Goal: Task Accomplishment & Management: Manage account settings

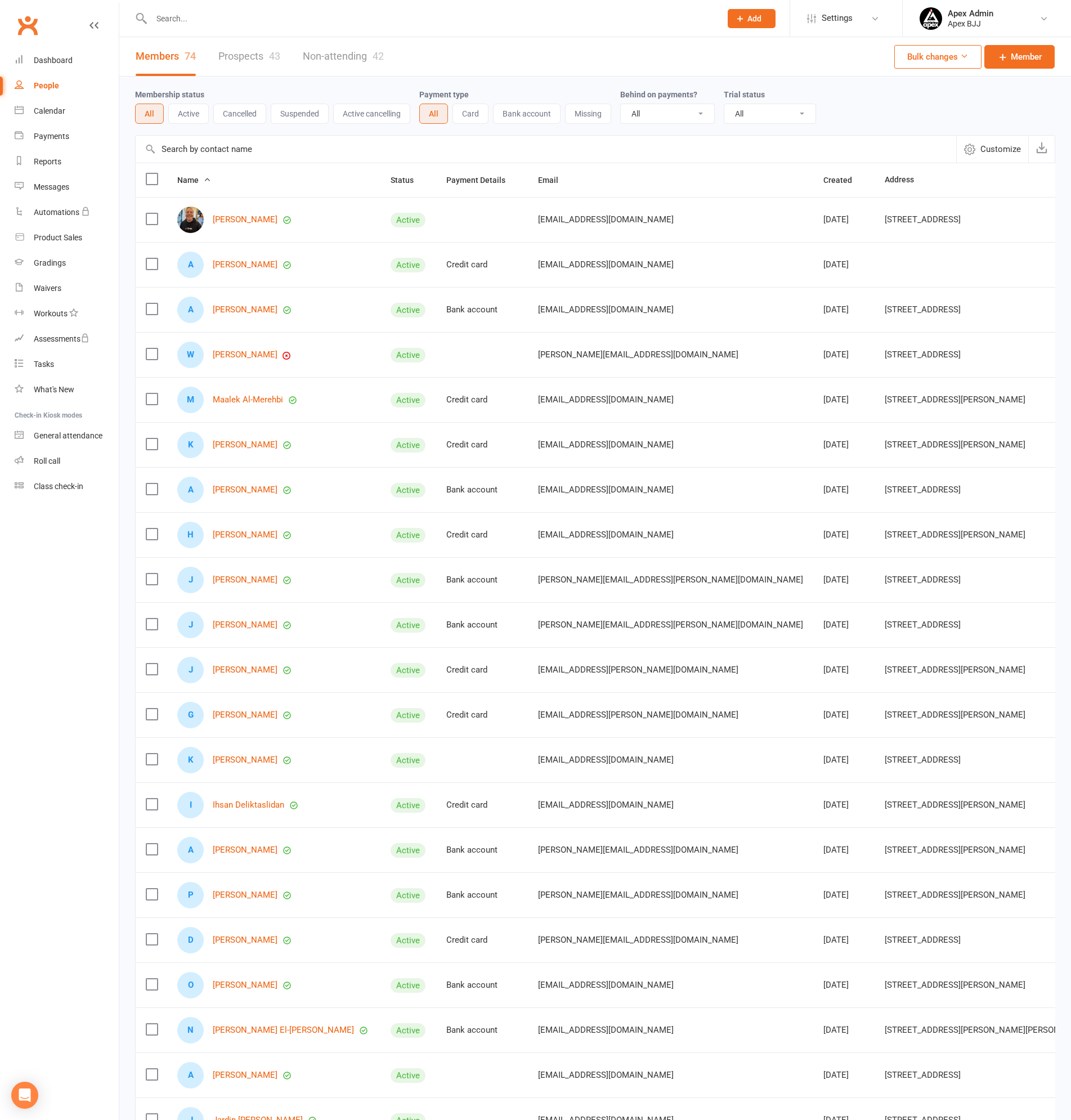
select select "100"
click at [49, 87] on div "People" at bounding box center [46, 85] width 25 height 9
click at [52, 290] on div "Waivers" at bounding box center [47, 288] width 28 height 9
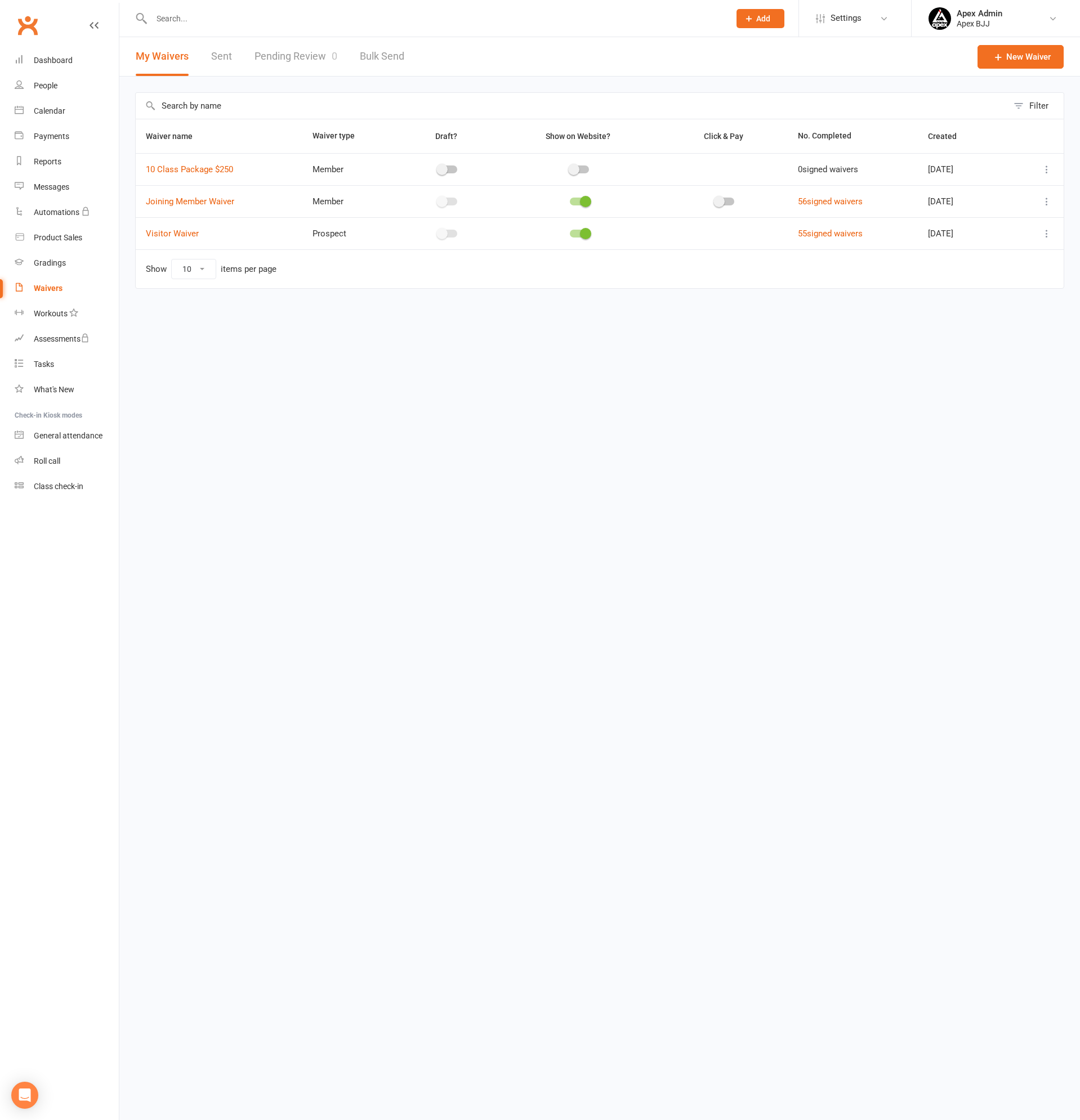
click at [280, 58] on link "Pending Review 0" at bounding box center [296, 57] width 82 height 39
select select "100"
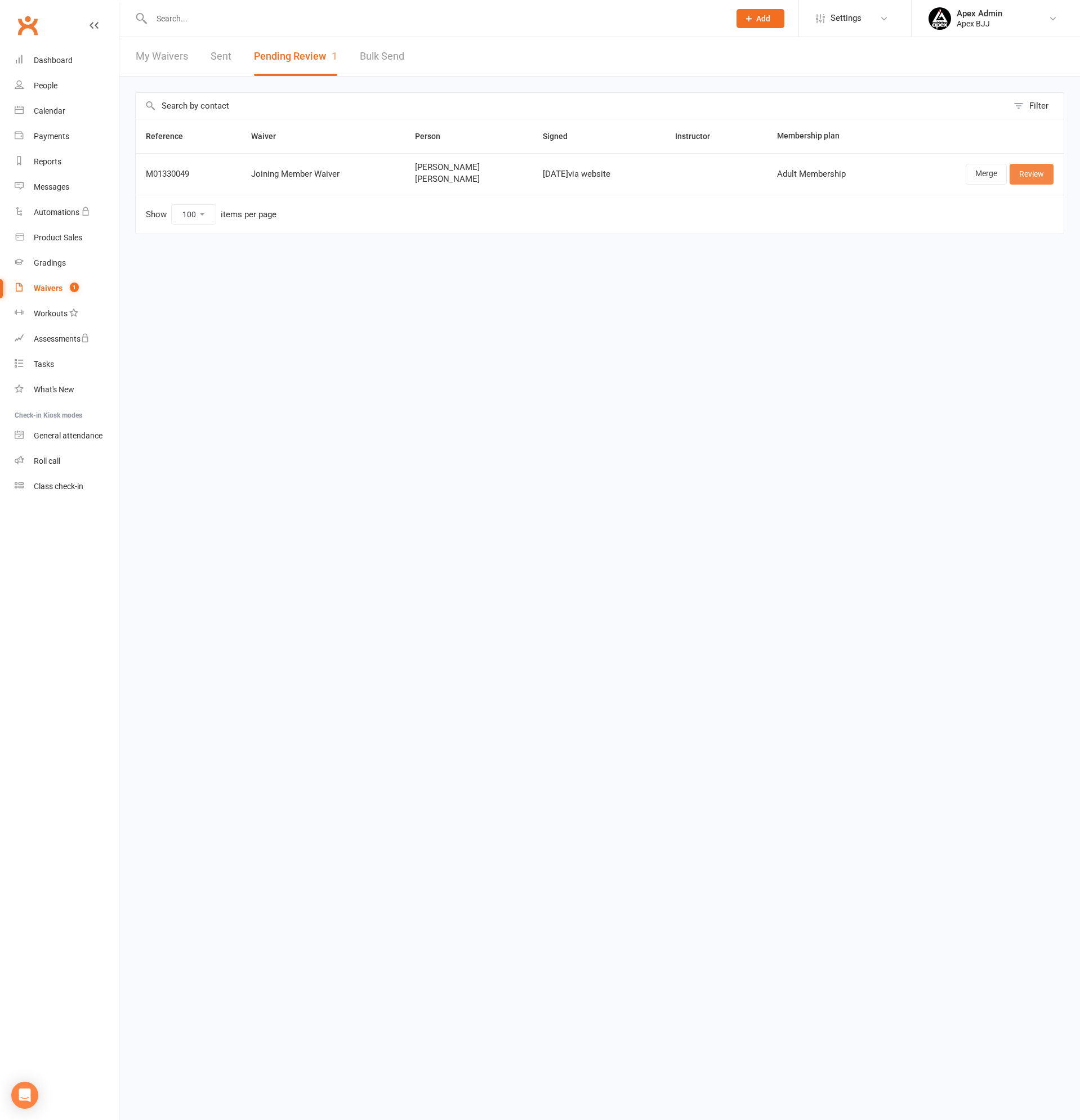
click at [1034, 172] on link "Review" at bounding box center [1031, 174] width 44 height 20
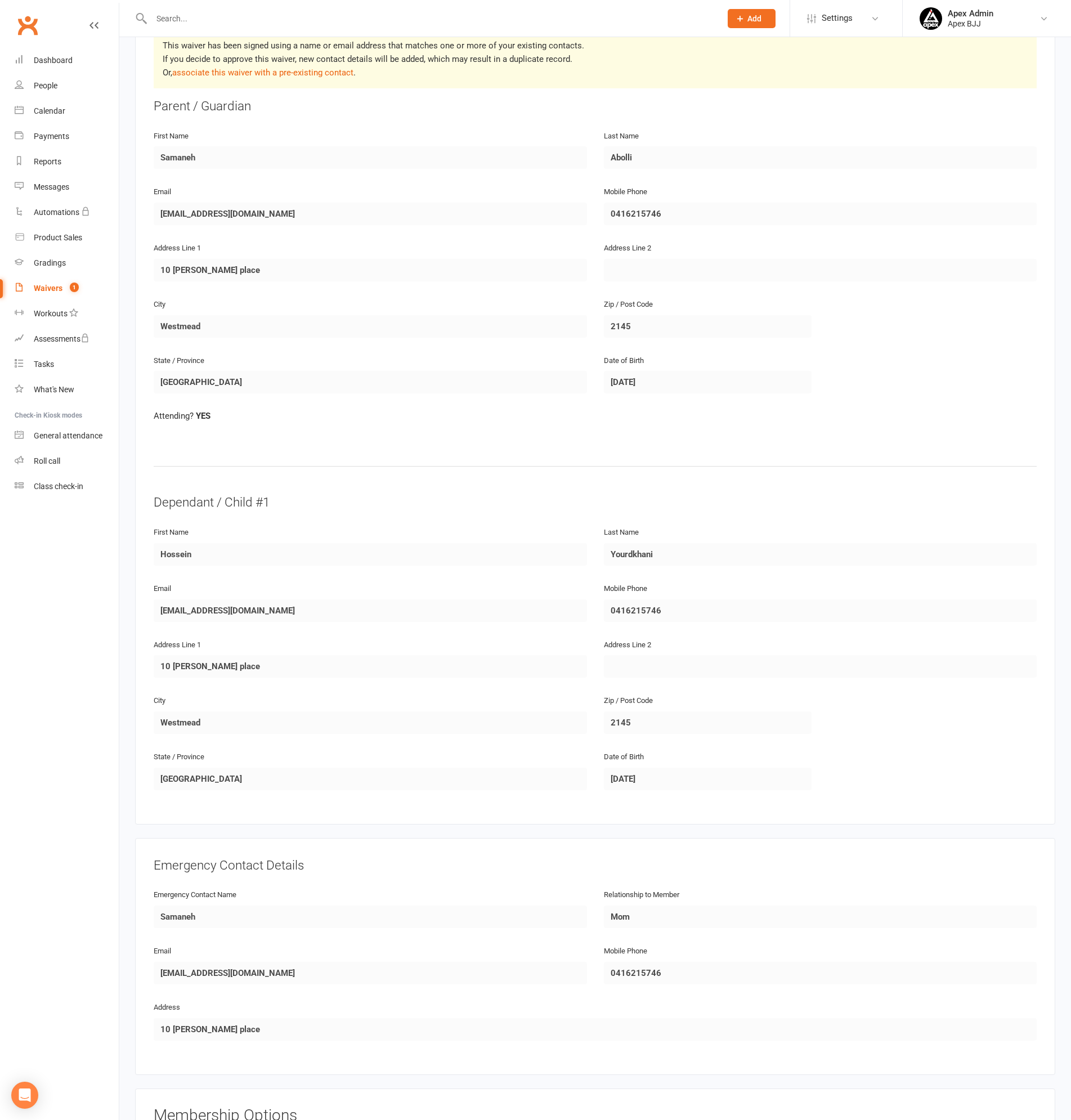
scroll to position [225, 0]
click at [219, 73] on link "associate this waiver with a pre-existing contact" at bounding box center [263, 72] width 181 height 10
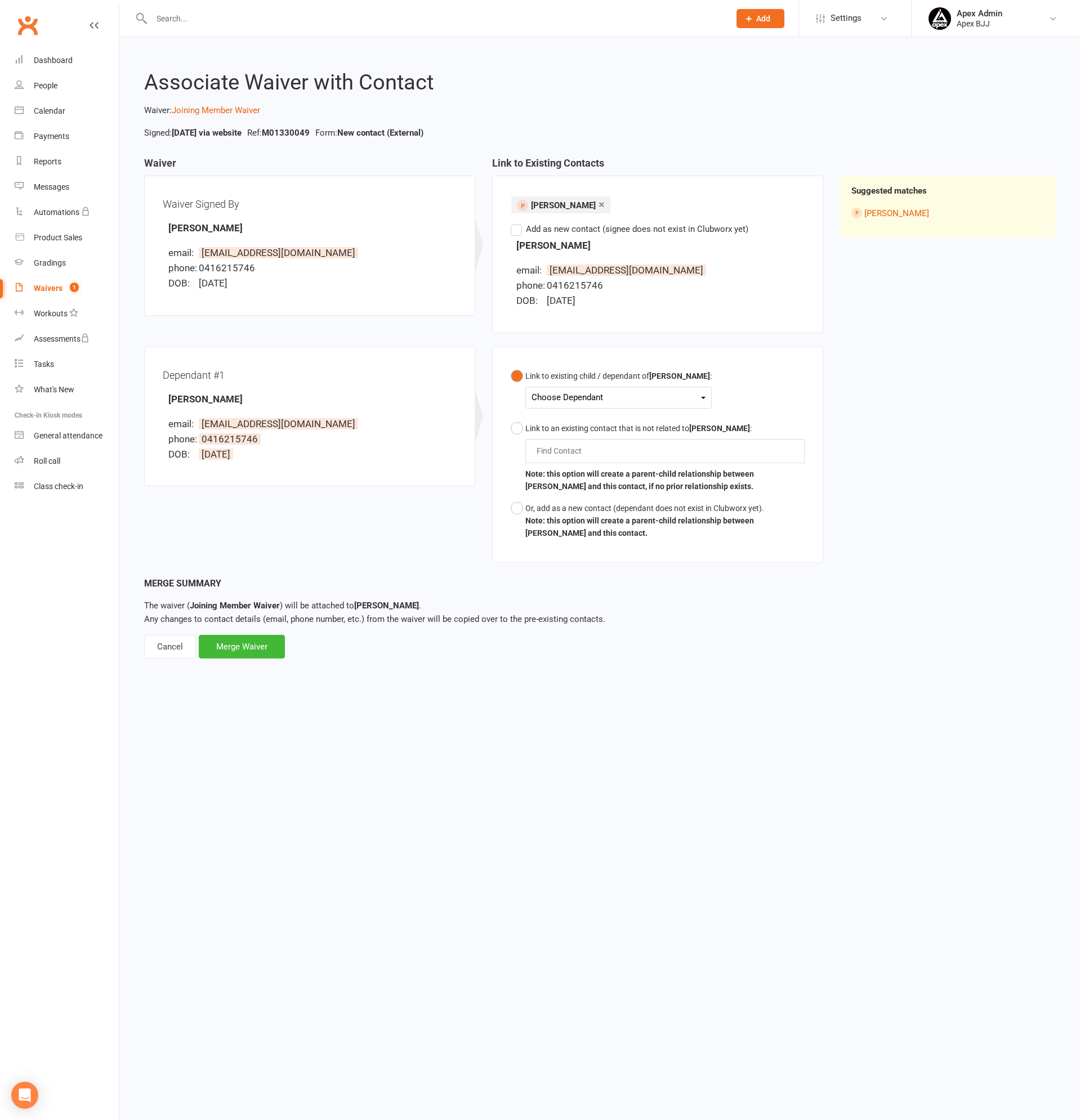
click at [702, 396] on div "Choose Dependant" at bounding box center [618, 398] width 174 height 15
click at [616, 422] on link "[PERSON_NAME]" at bounding box center [588, 424] width 112 height 24
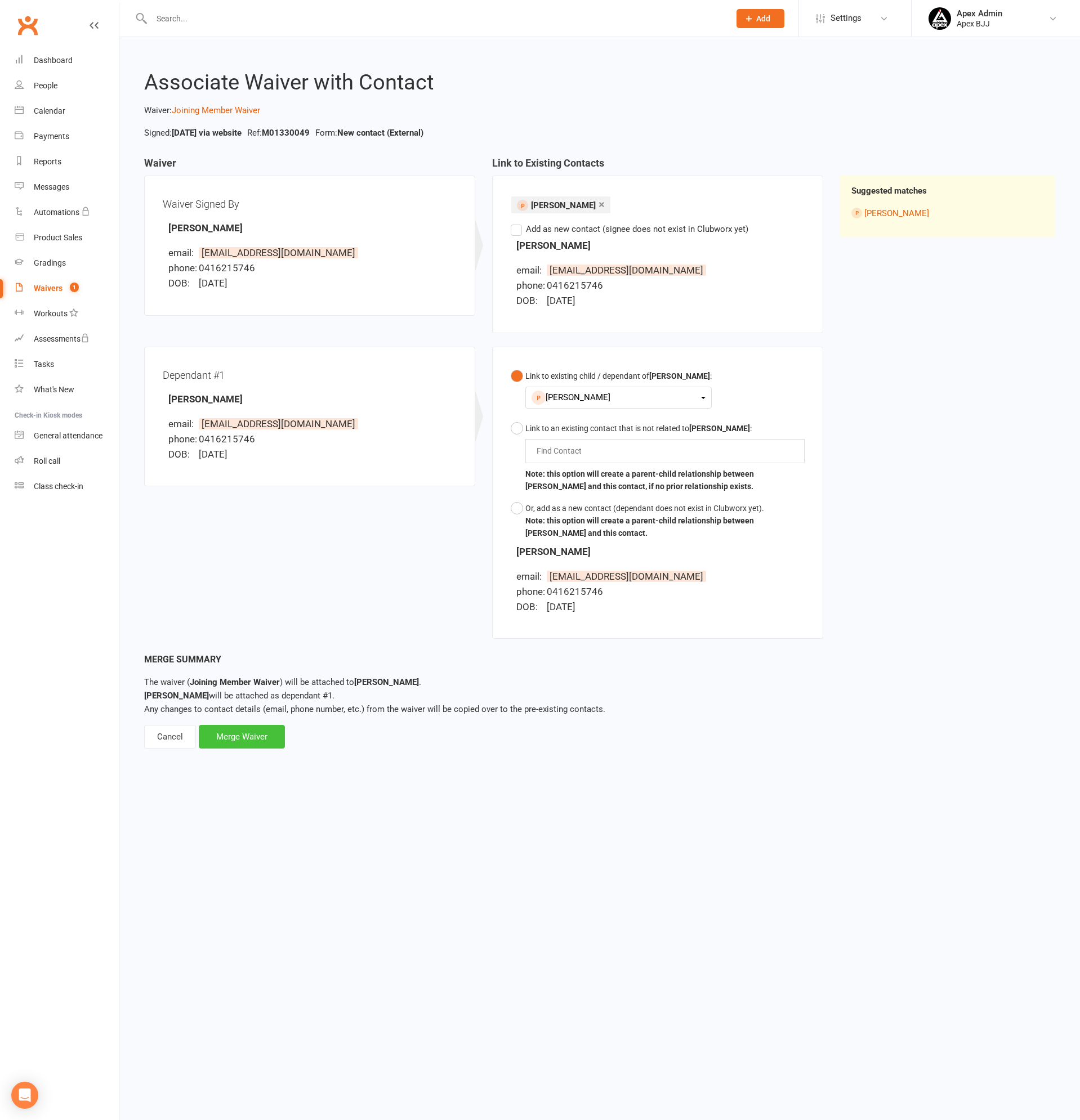
click at [250, 733] on div "Merge Waiver" at bounding box center [241, 737] width 86 height 24
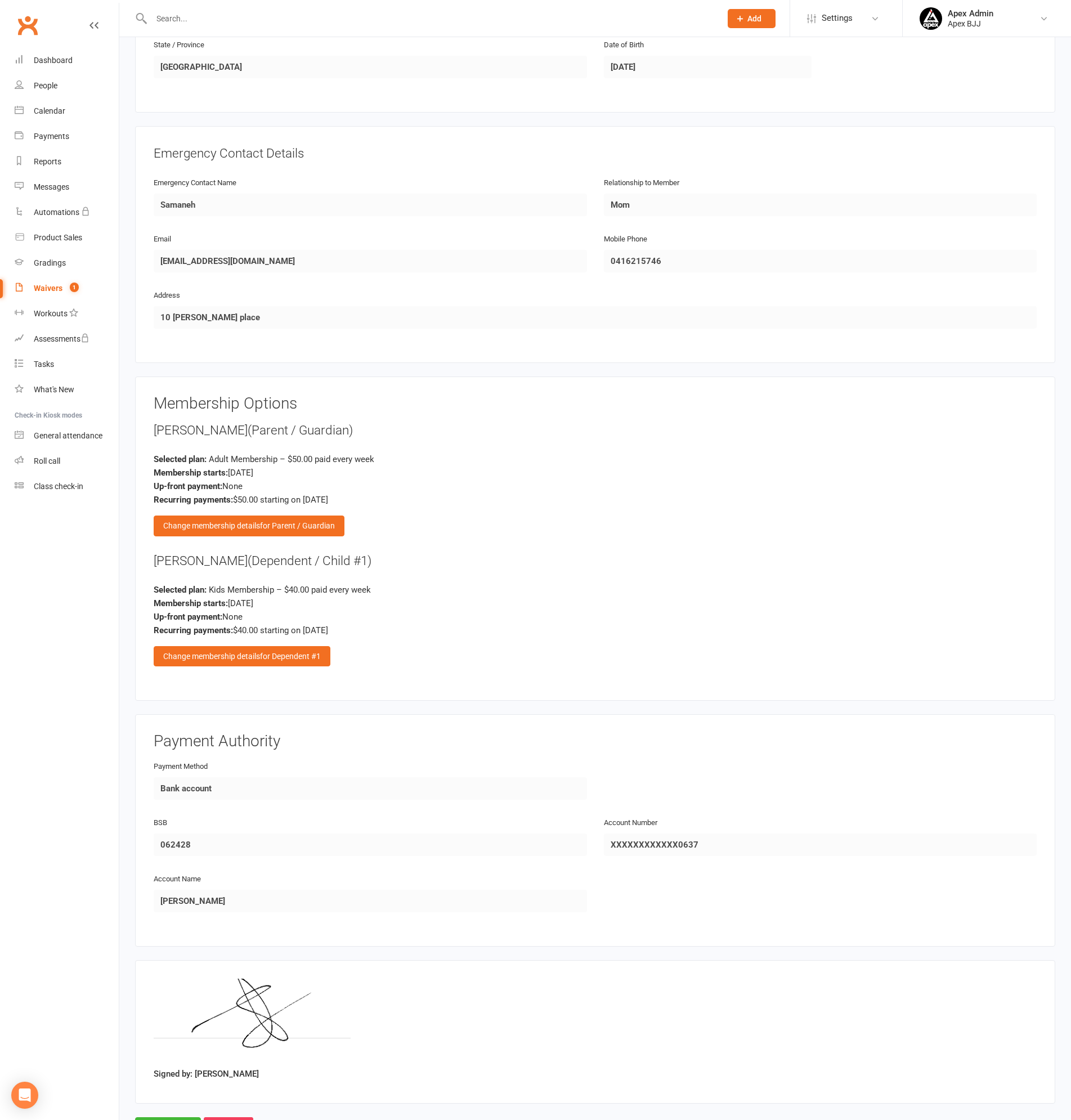
scroll to position [909, 0]
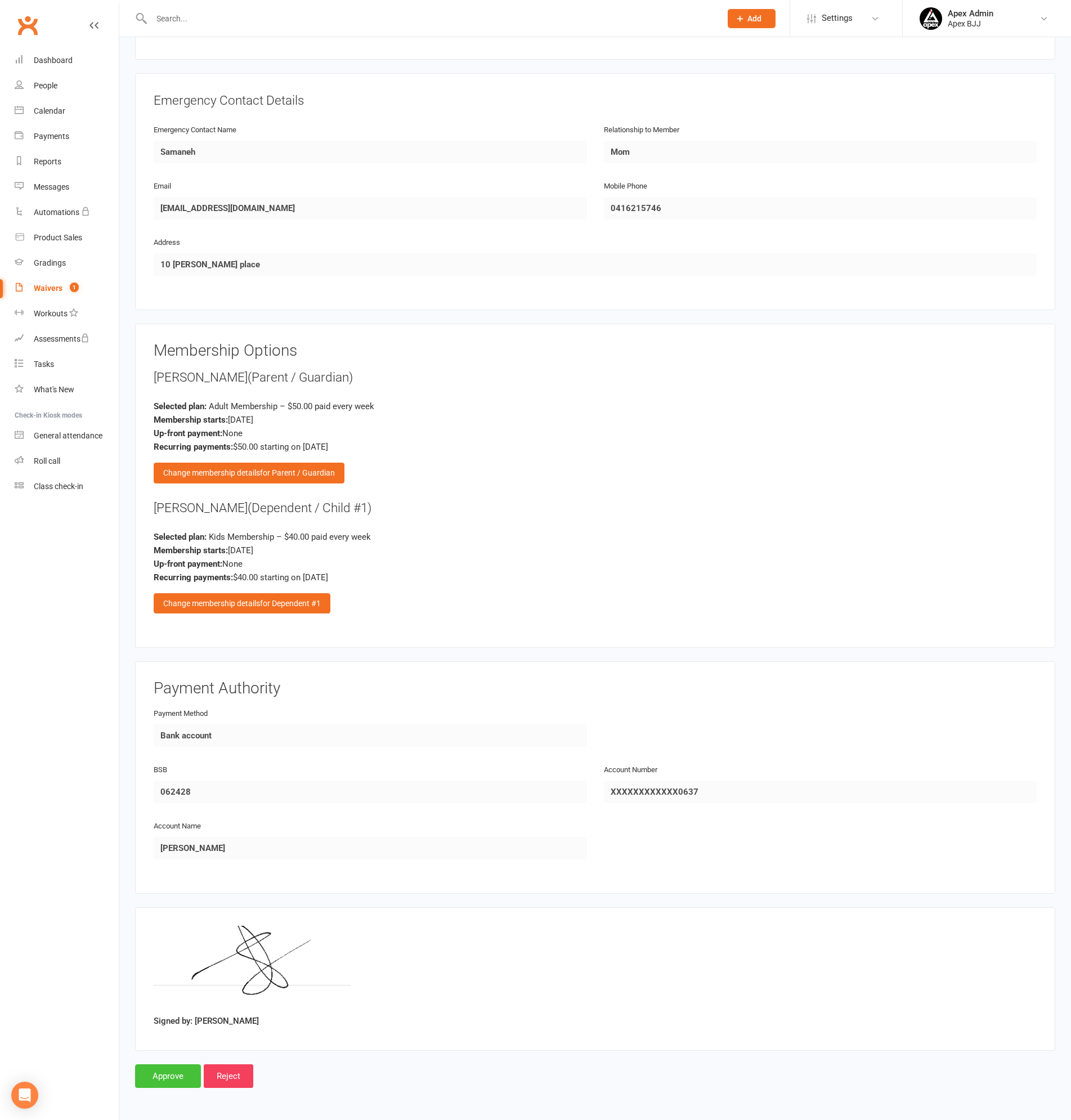
click at [166, 1074] on input "Approve" at bounding box center [168, 1077] width 66 height 24
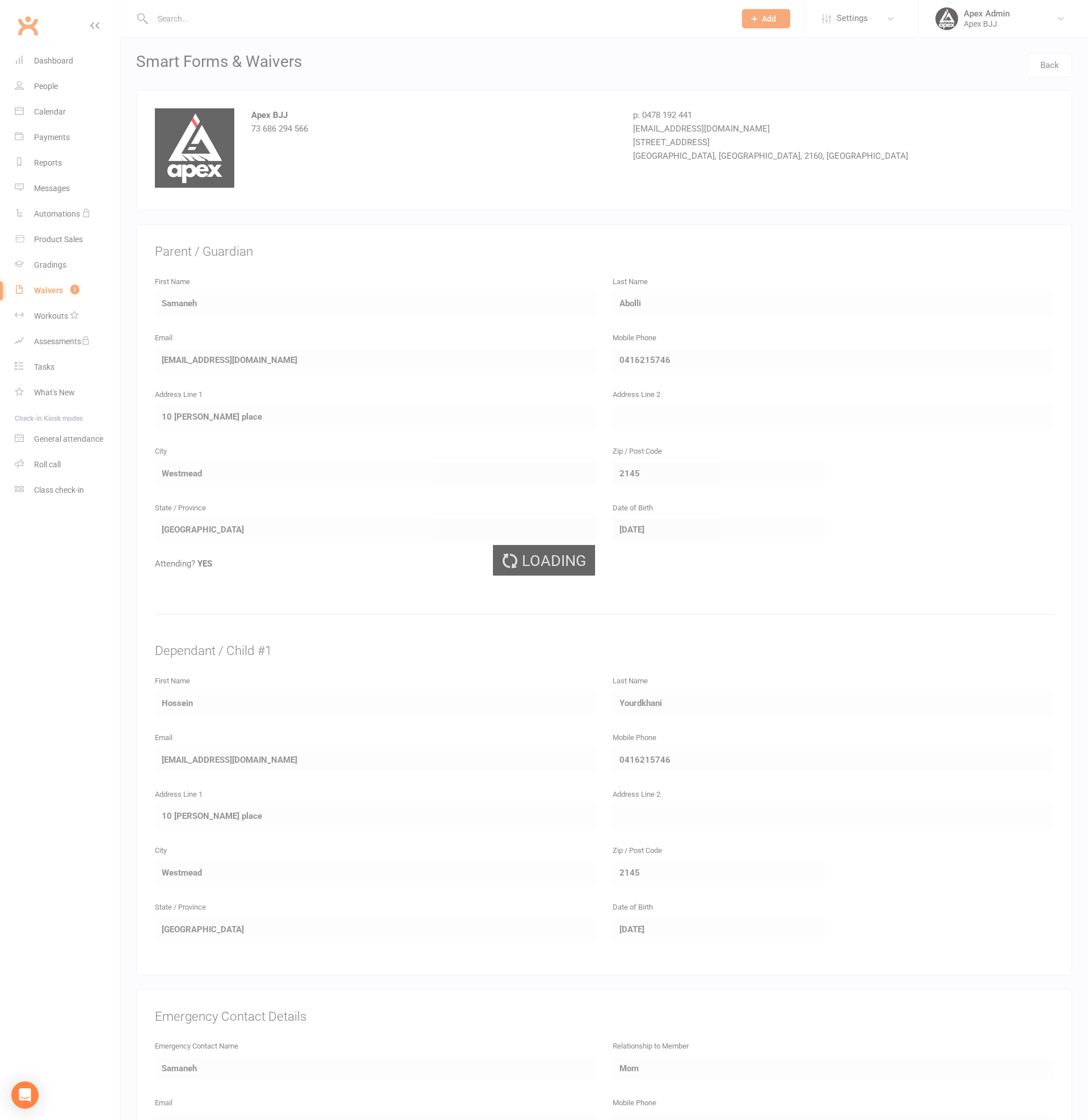
select select "100"
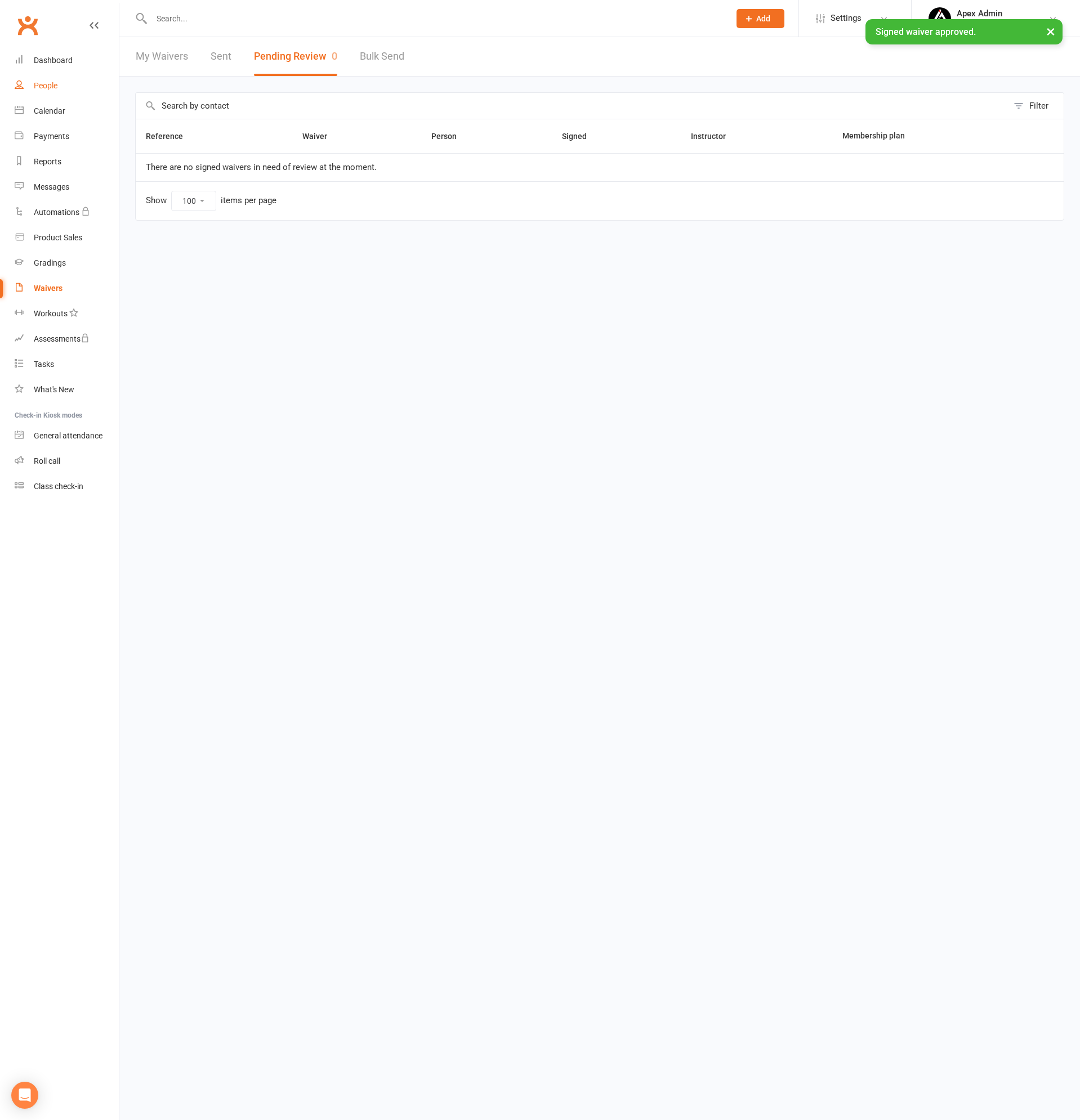
click at [51, 82] on div "People" at bounding box center [46, 85] width 24 height 9
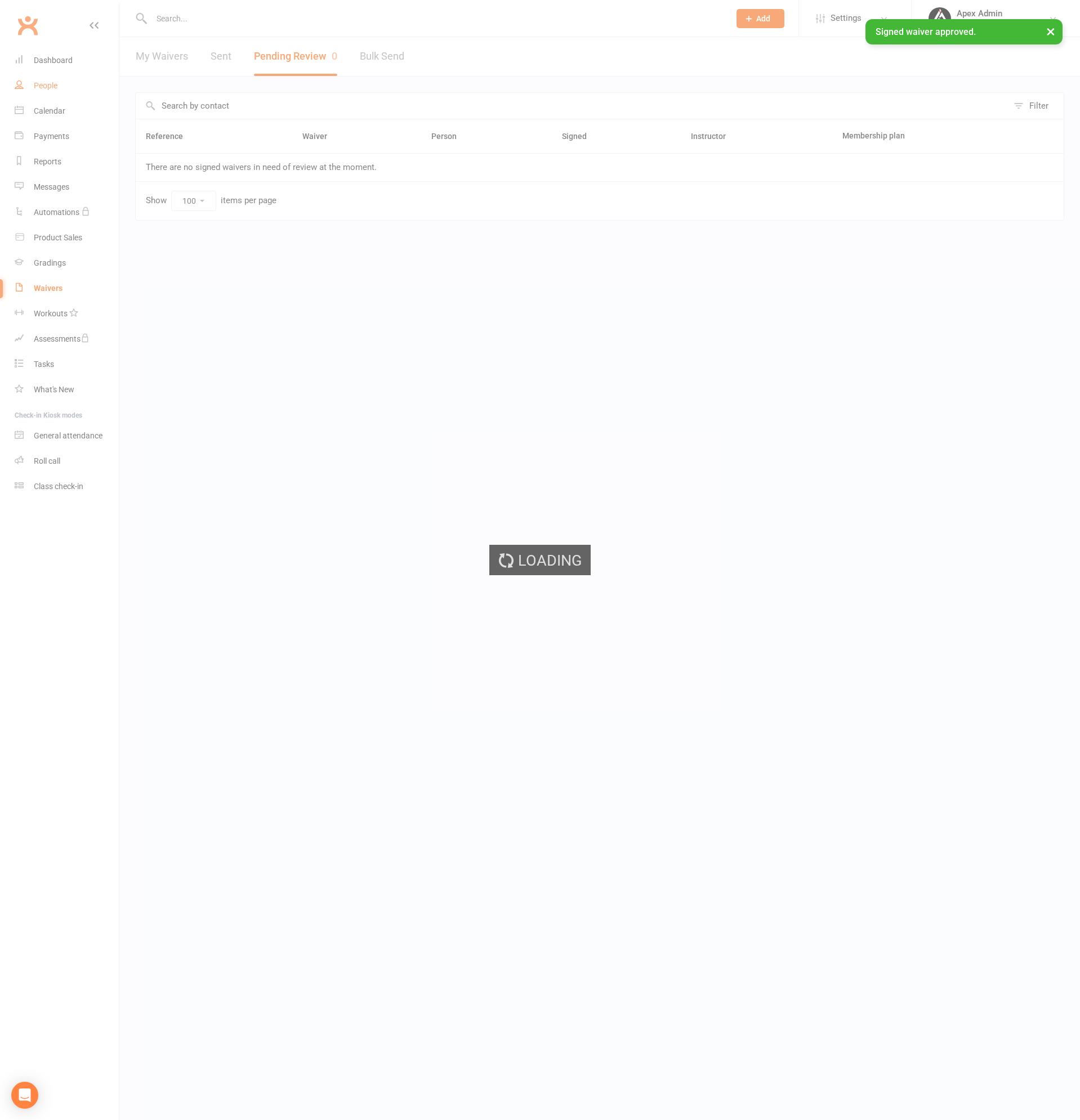
select select "100"
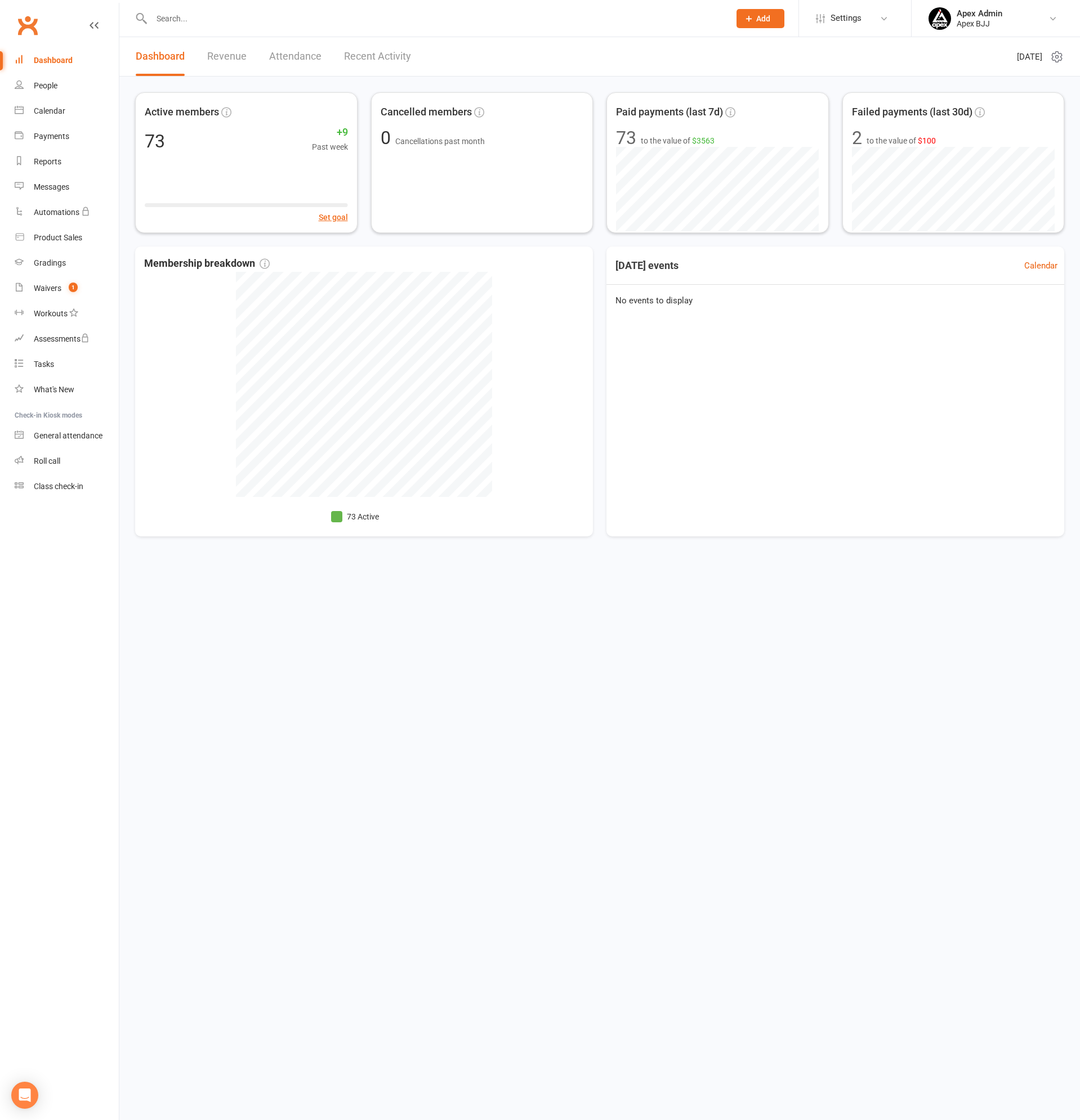
click at [194, 17] on input "text" at bounding box center [435, 18] width 574 height 16
type input "hoosein"
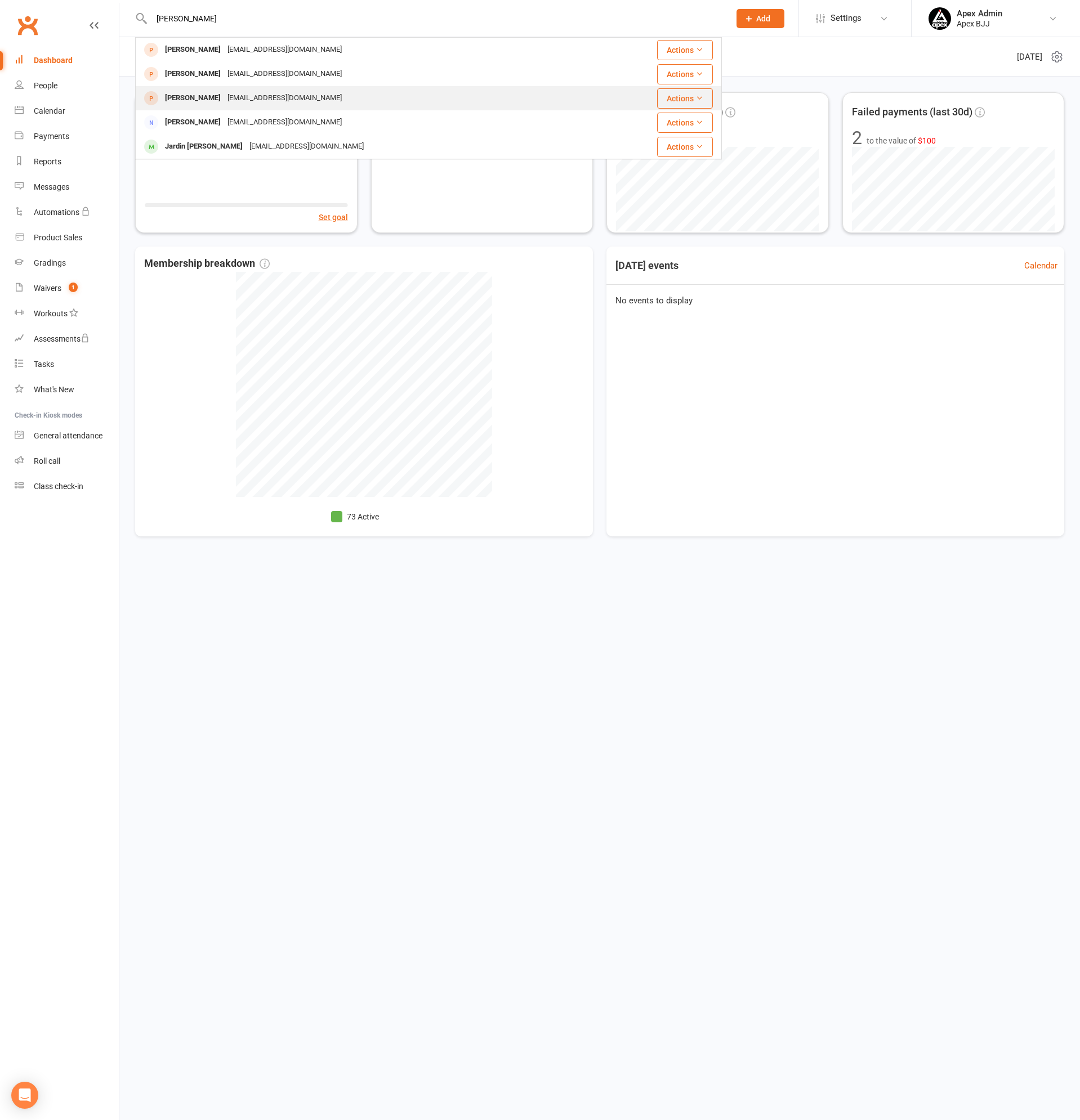
click at [208, 99] on div "[PERSON_NAME]" at bounding box center [193, 98] width 62 height 16
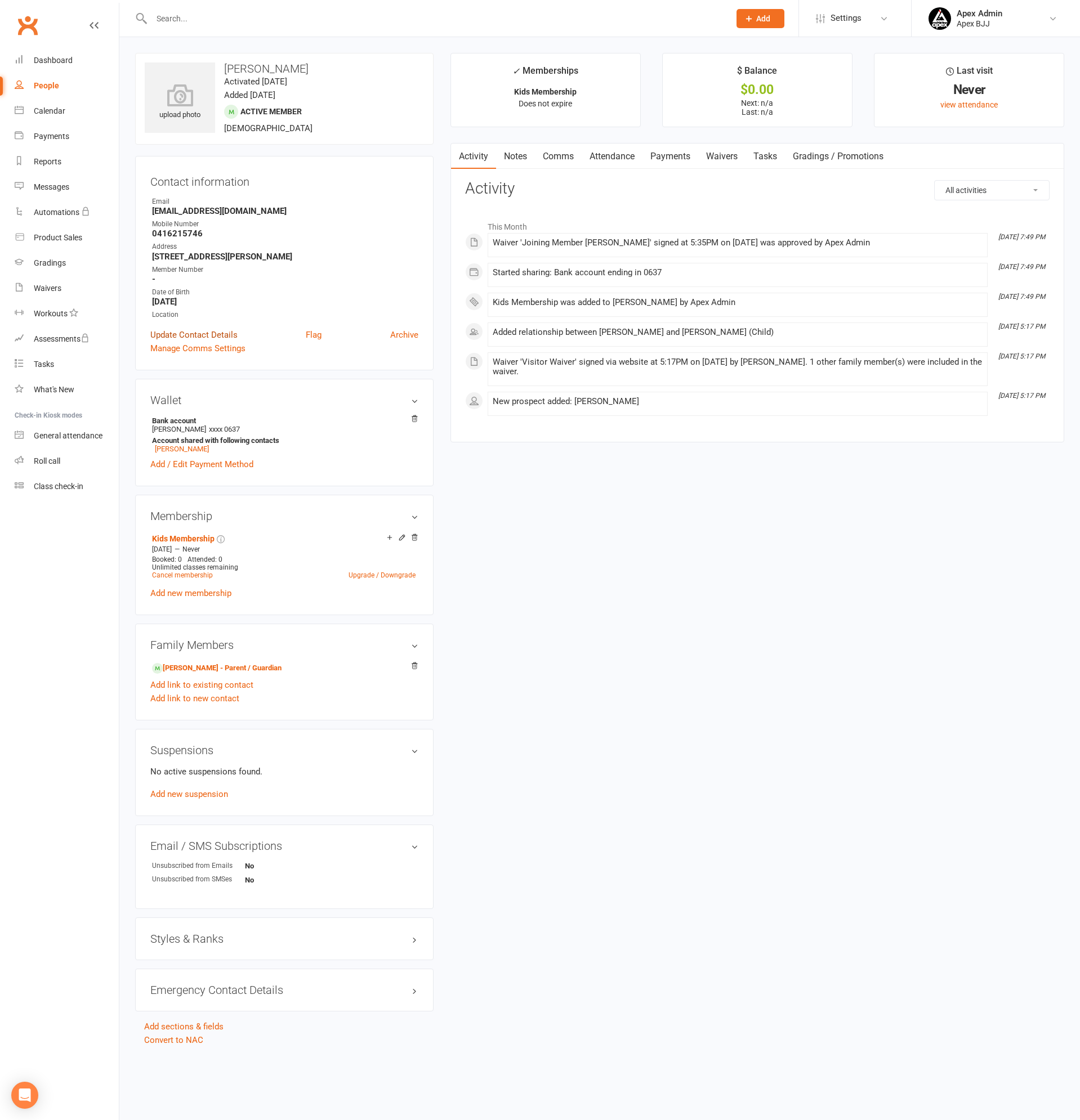
click at [184, 333] on link "Update Contact Details" at bounding box center [194, 335] width 87 height 13
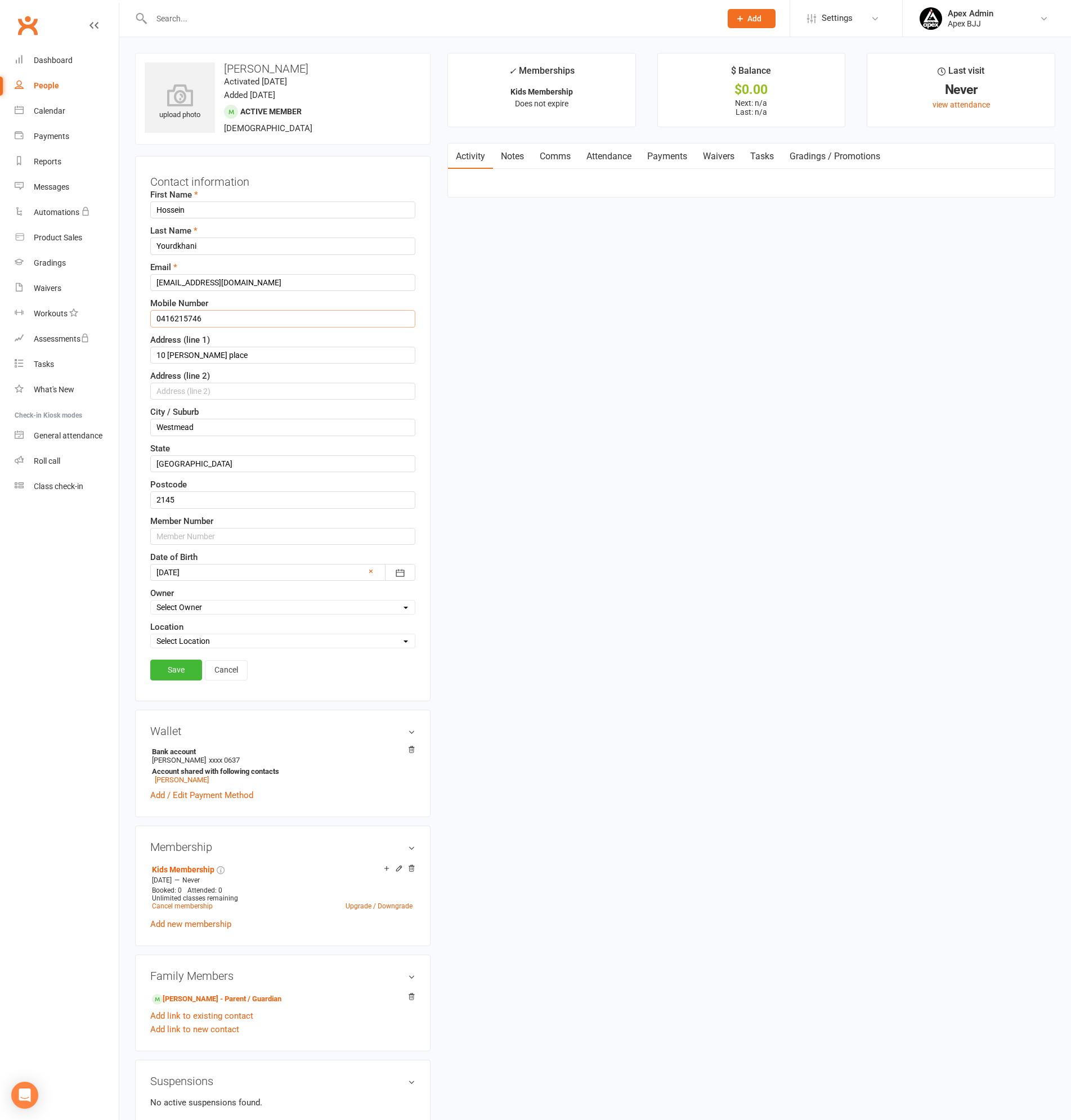
click at [207, 321] on input "0416215746" at bounding box center [283, 318] width 265 height 17
type input "0416 215 746"
click at [170, 354] on input "10 [PERSON_NAME] place" at bounding box center [283, 355] width 265 height 17
click at [192, 352] on input "10 [PERSON_NAME] place" at bounding box center [283, 355] width 265 height 17
type input "[STREET_ADDRESS][PERSON_NAME]"
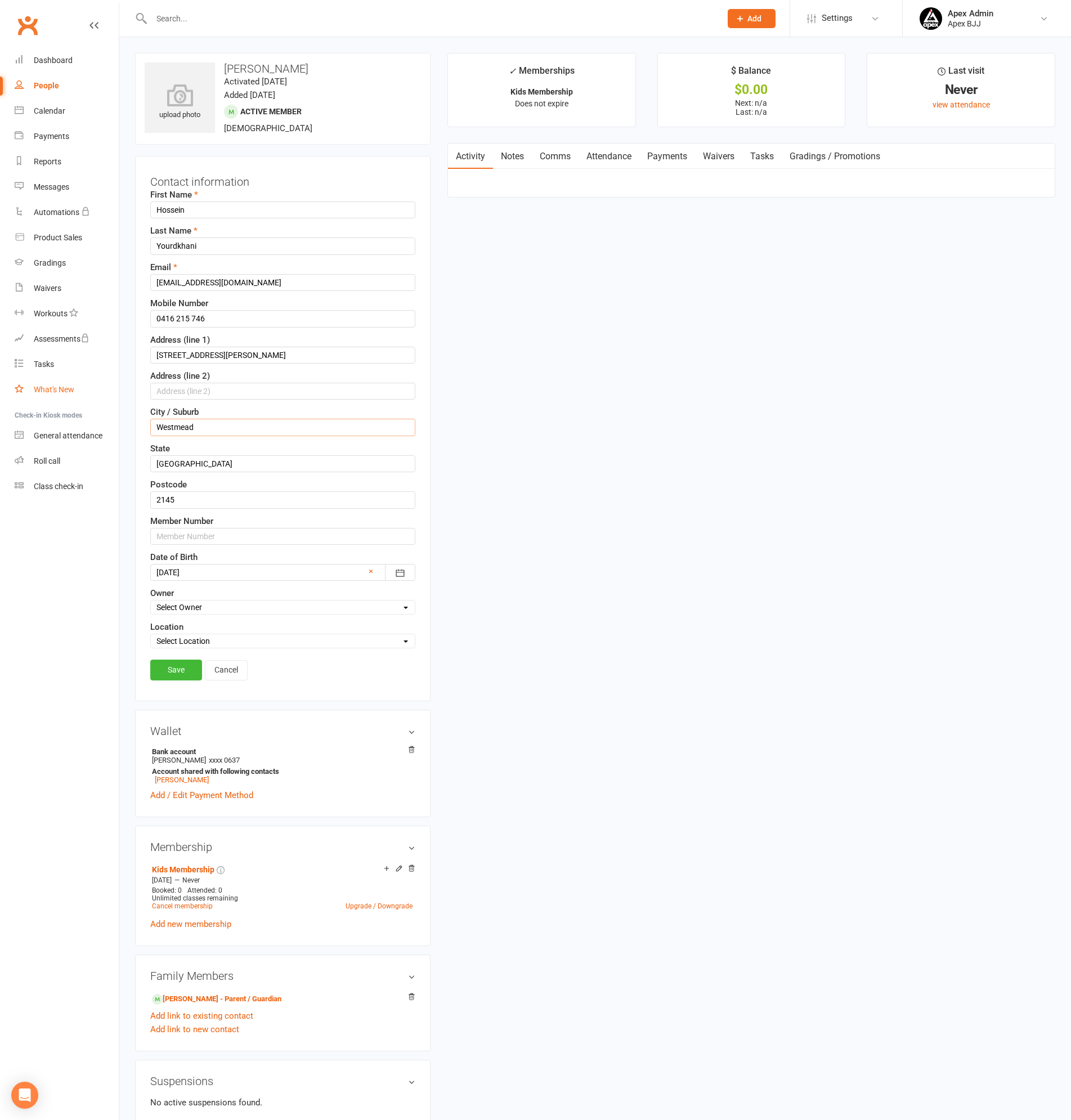
drag, startPoint x: 204, startPoint y: 421, endPoint x: 112, endPoint y: 399, distance: 94.6
click at [112, 399] on ui-view "Prospect Member Non-attending contact Class / event Appointment Grading event T…" at bounding box center [536, 704] width 1071 height 1403
type input "WESTMEAD"
click at [177, 671] on link "Save" at bounding box center [176, 670] width 52 height 20
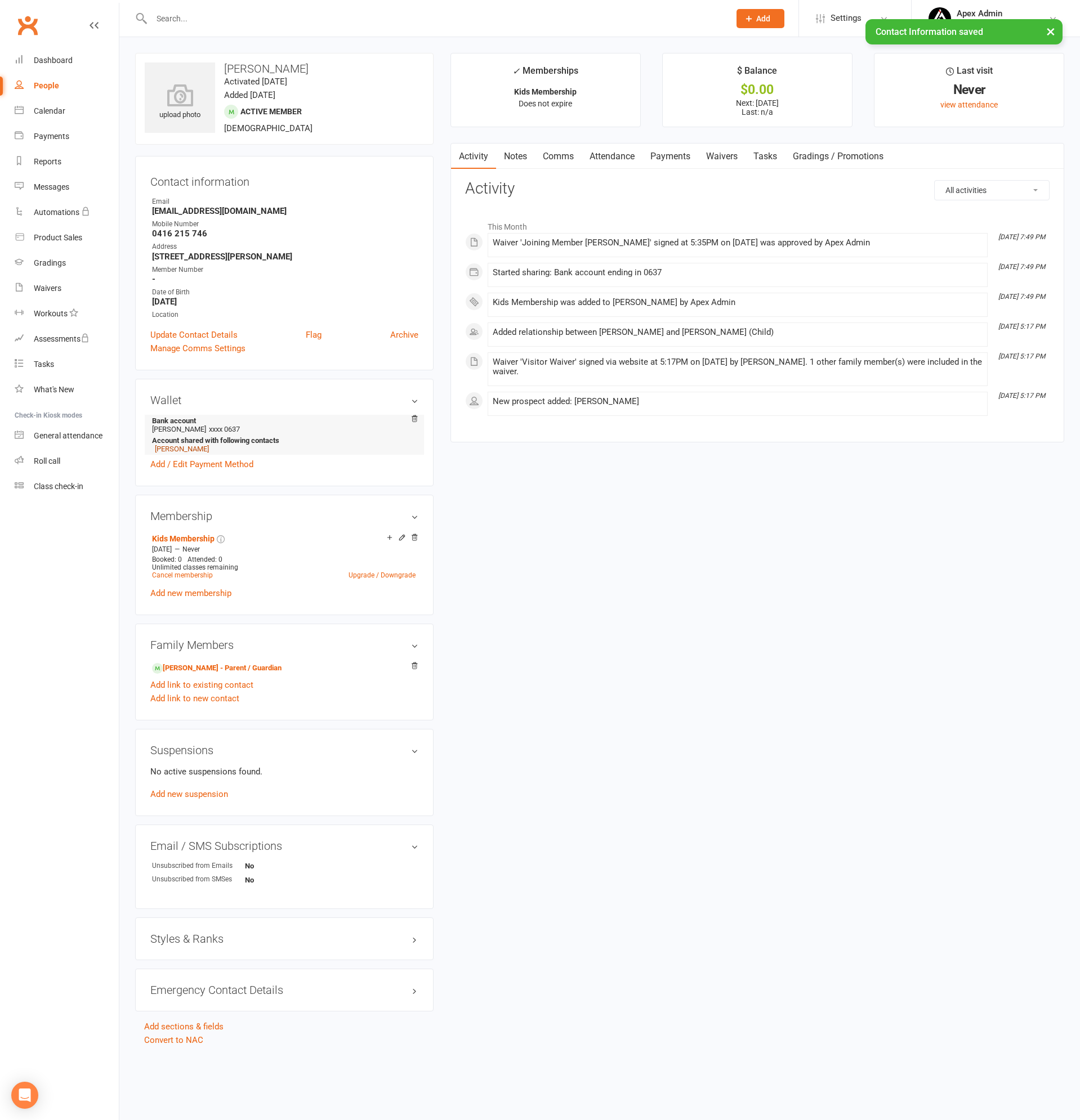
click at [194, 449] on link "[PERSON_NAME]" at bounding box center [182, 449] width 54 height 8
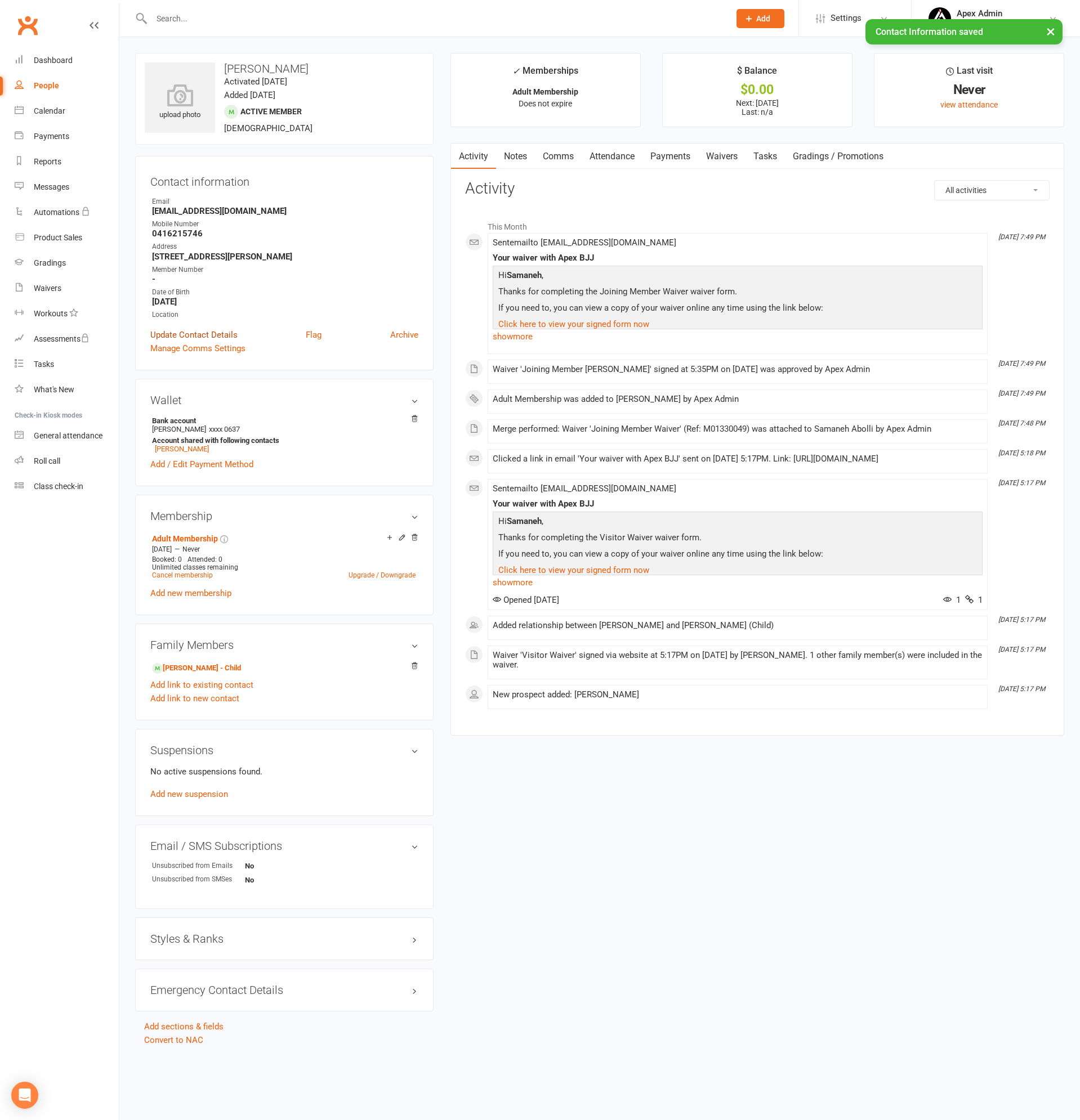
click at [208, 334] on link "Update Contact Details" at bounding box center [194, 335] width 87 height 13
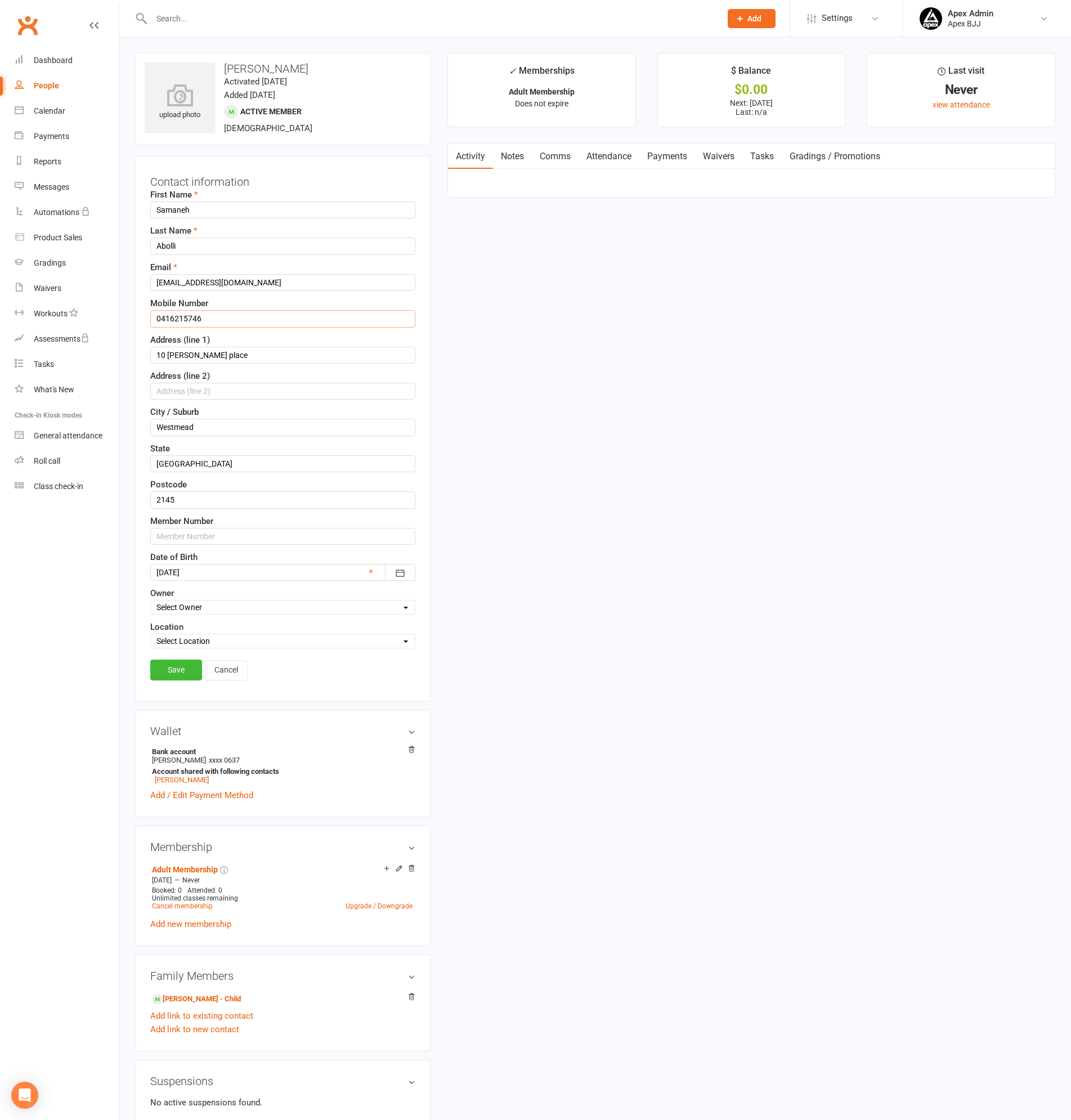
click at [210, 318] on input "0416215746" at bounding box center [283, 318] width 265 height 17
type input "0416 215 746"
click at [167, 353] on input "10 [PERSON_NAME] place" at bounding box center [283, 355] width 265 height 17
click at [191, 354] on input "10 [PERSON_NAME] place" at bounding box center [283, 355] width 265 height 17
type input "[STREET_ADDRESS][PERSON_NAME]"
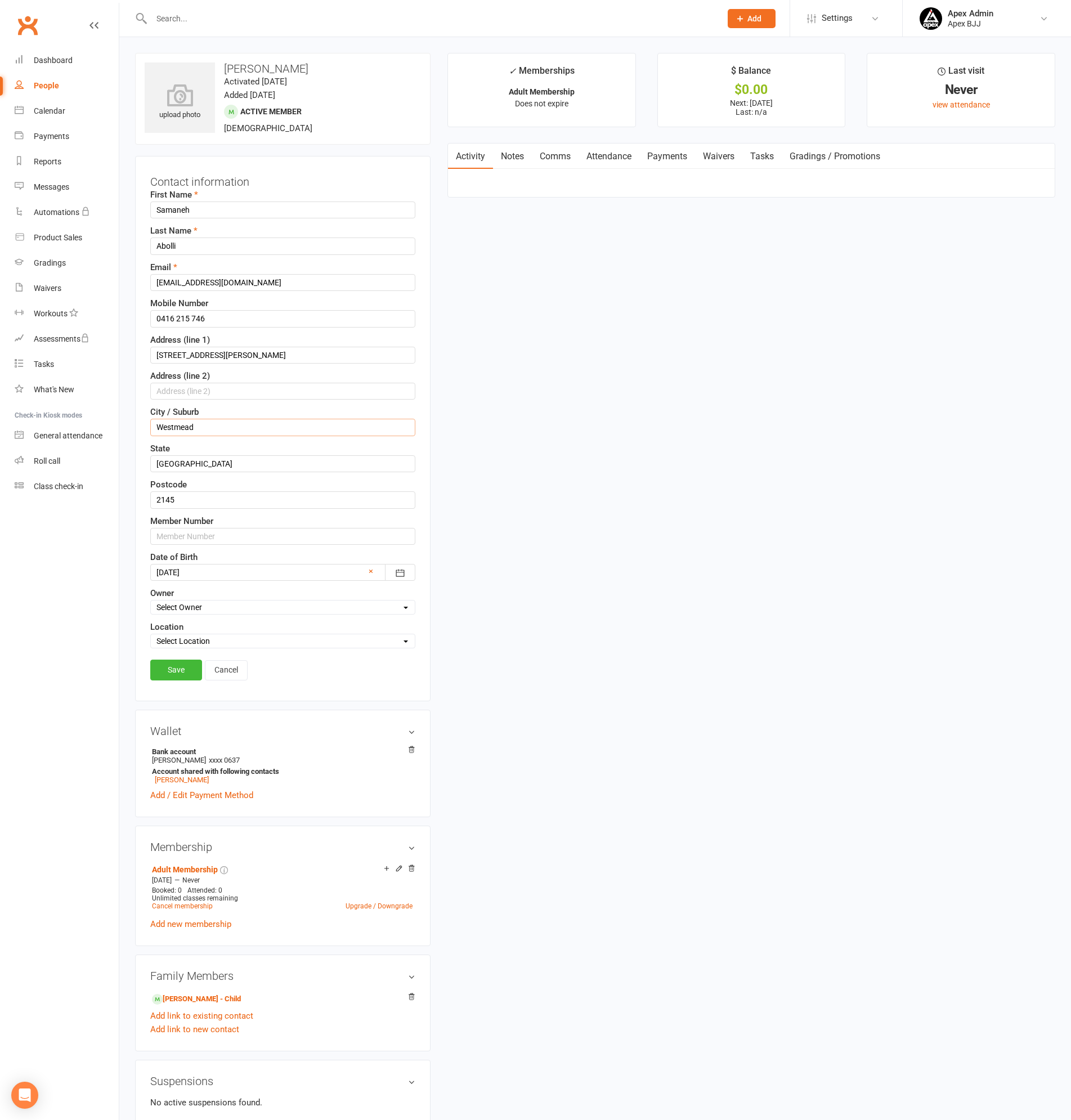
drag, startPoint x: 179, startPoint y: 415, endPoint x: 103, endPoint y: 408, distance: 76.3
click at [103, 408] on ui-view "Prospect Member Non-attending contact Class / event Appointment Grading event T…" at bounding box center [536, 704] width 1071 height 1403
type input "WESTMEAD"
click at [183, 669] on link "Save" at bounding box center [176, 670] width 52 height 20
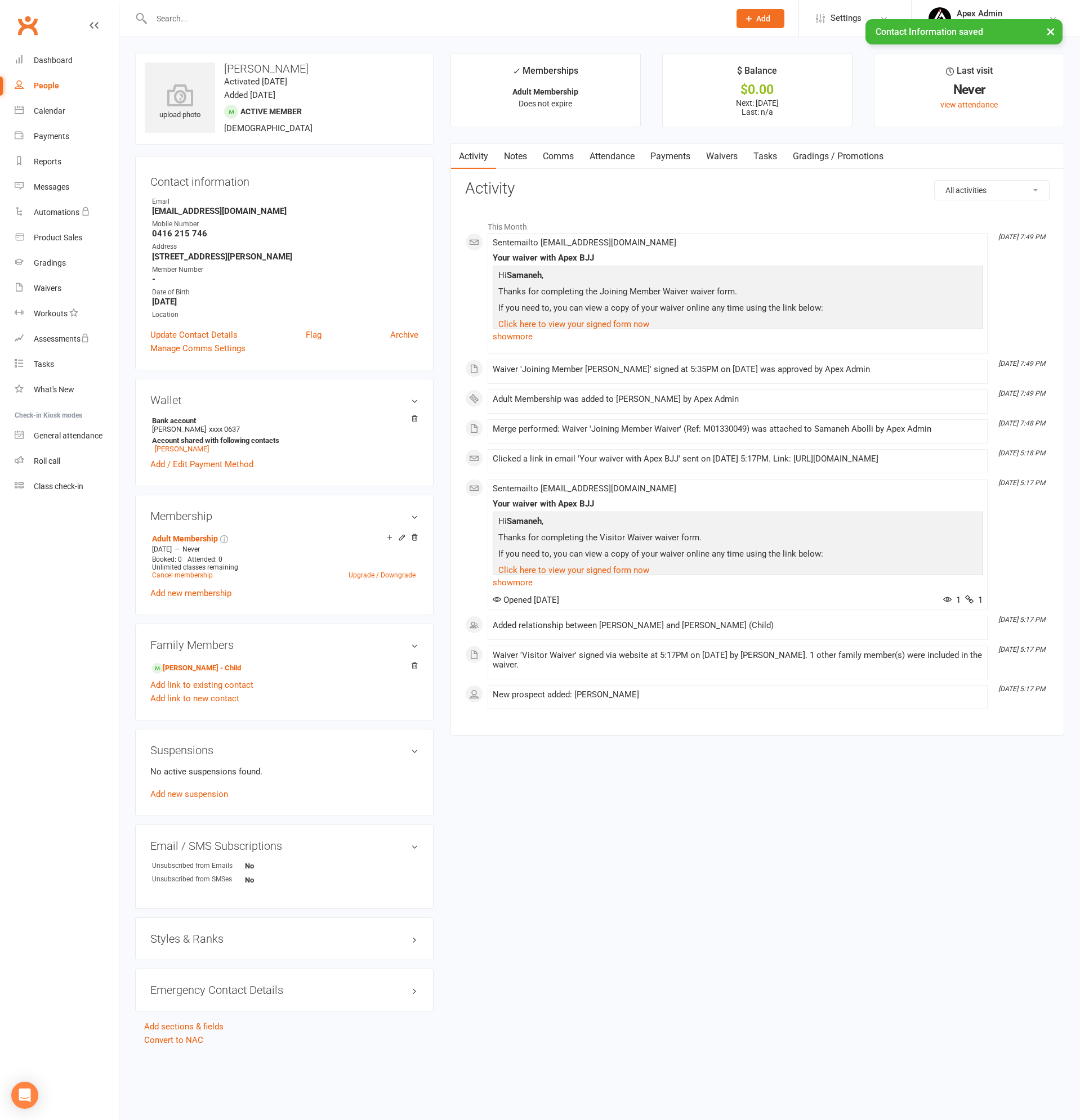
click at [53, 82] on div "People" at bounding box center [46, 85] width 25 height 9
select select "100"
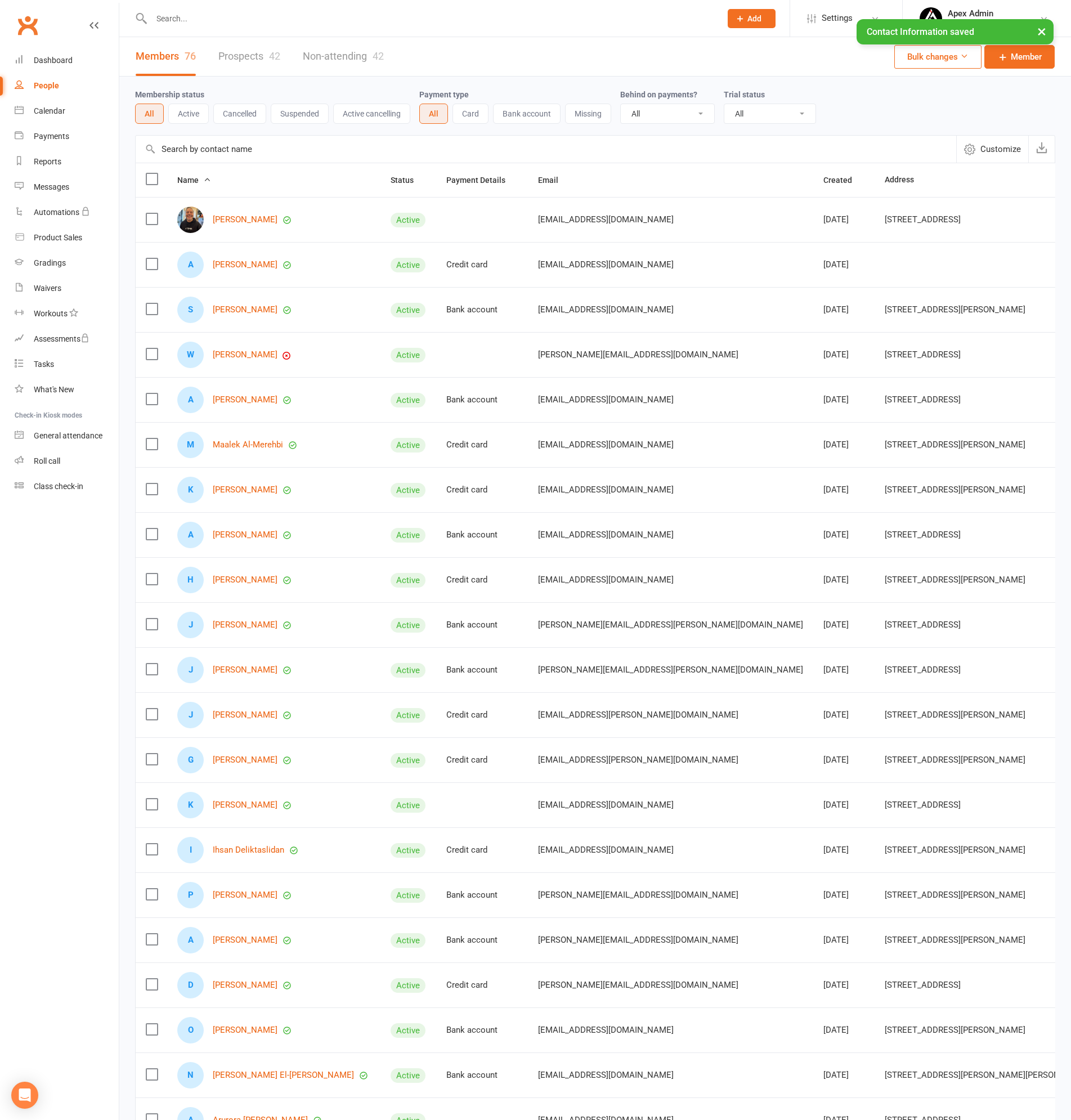
click at [226, 16] on input "text" at bounding box center [431, 18] width 565 height 16
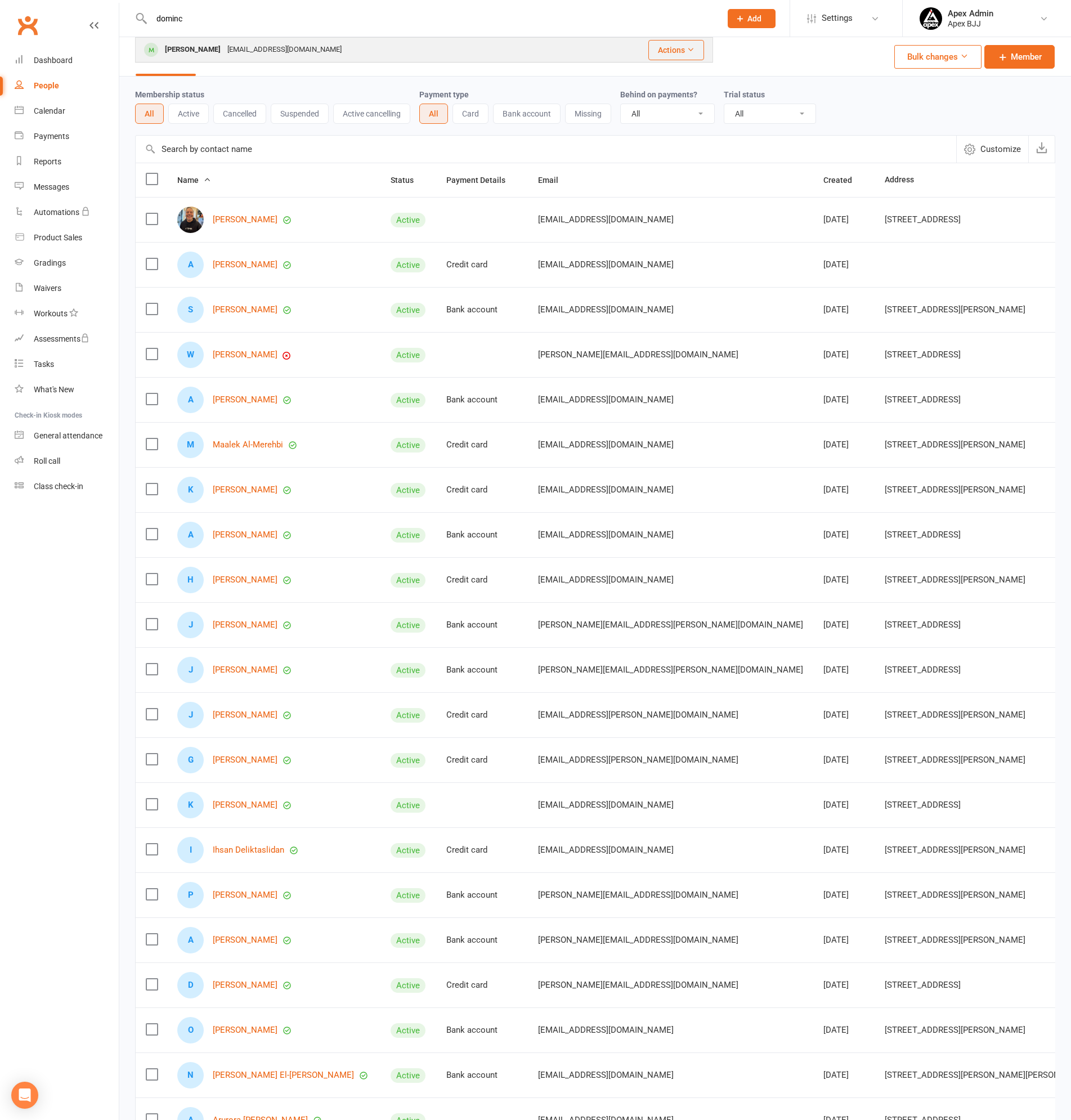
type input "dominc"
click at [227, 49] on div "[EMAIL_ADDRESS][DOMAIN_NAME]" at bounding box center [285, 50] width 121 height 16
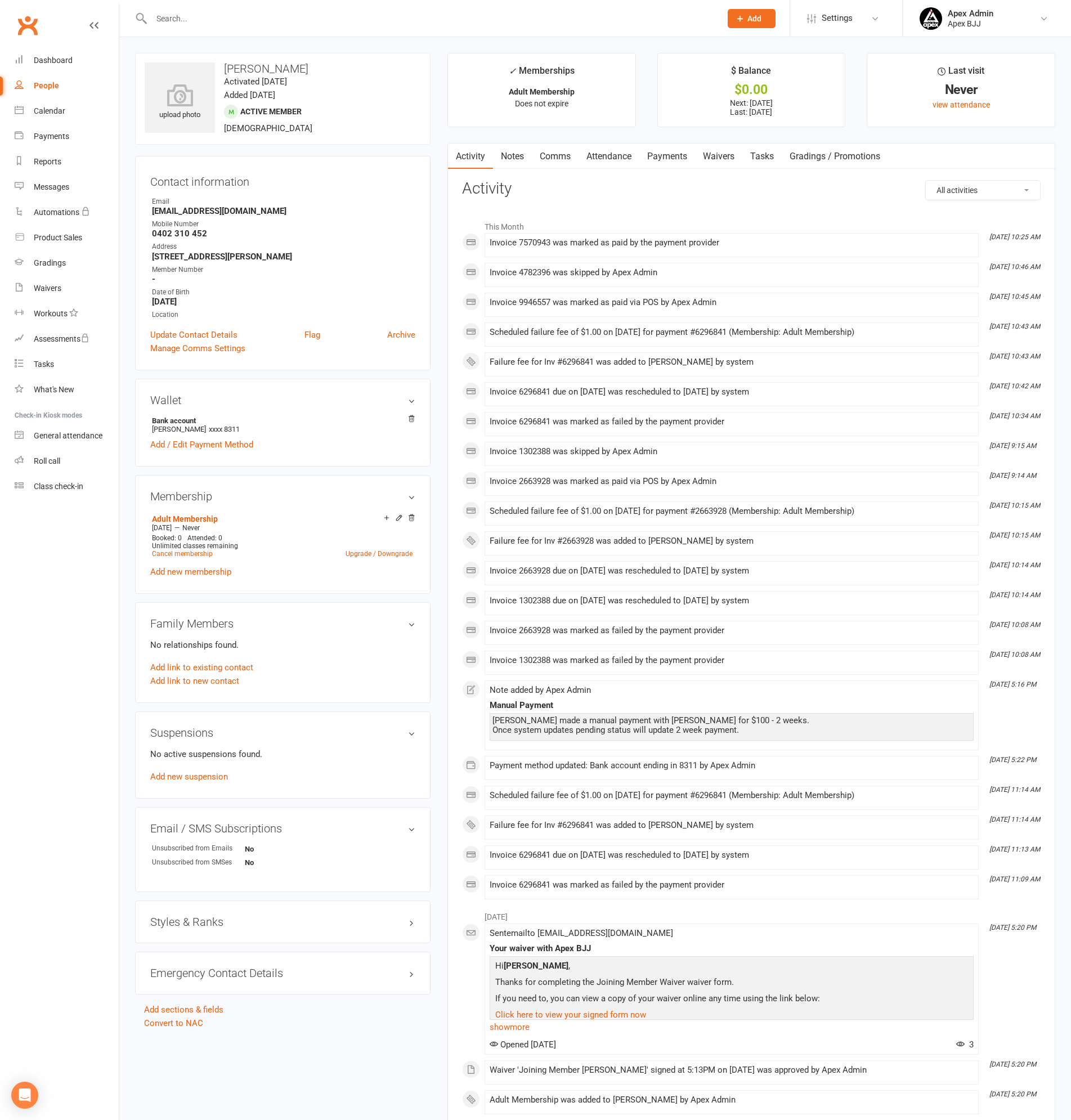
click at [676, 160] on link "Payments" at bounding box center [667, 157] width 55 height 26
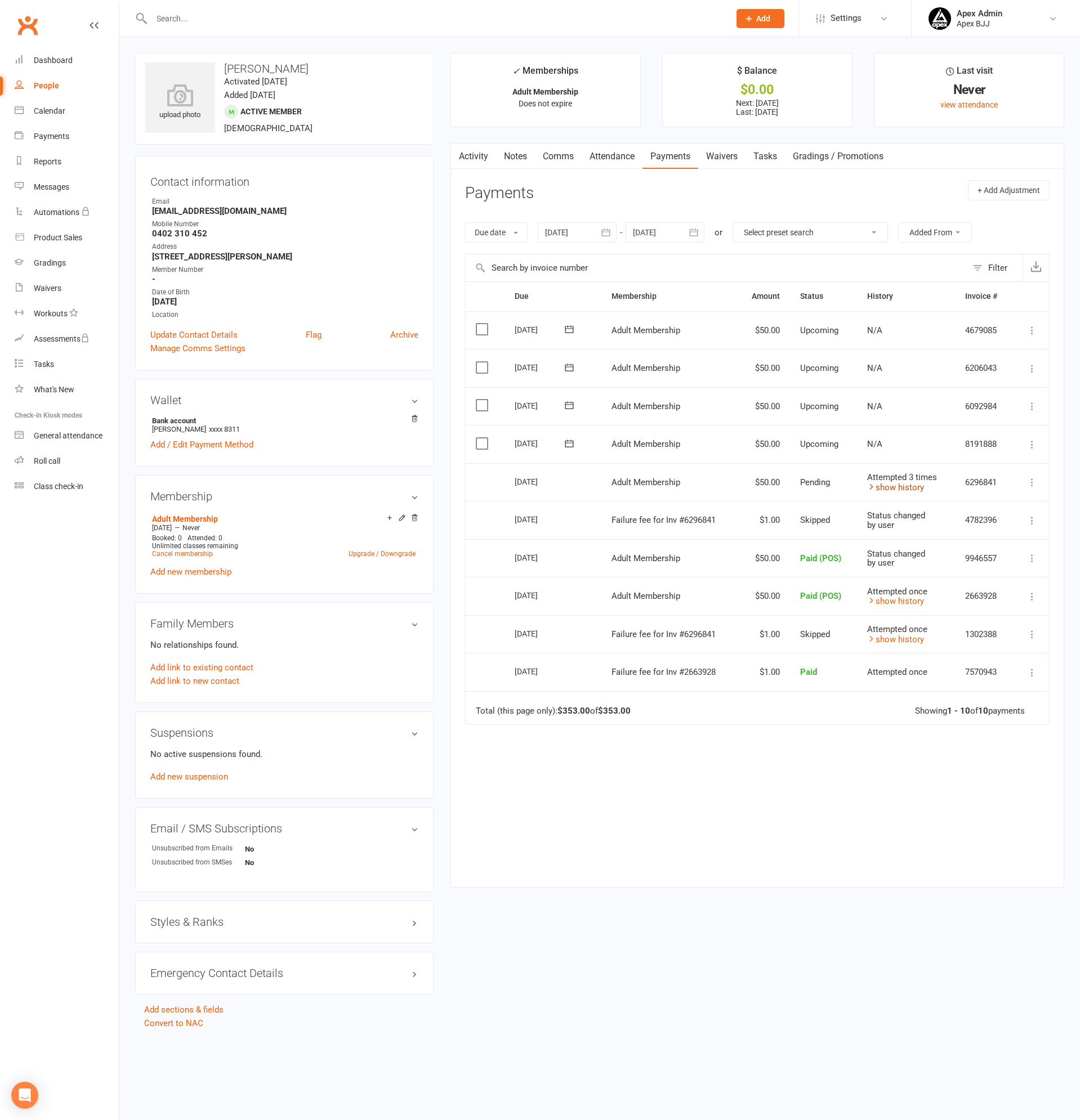
click at [899, 485] on link "show history" at bounding box center [896, 488] width 57 height 10
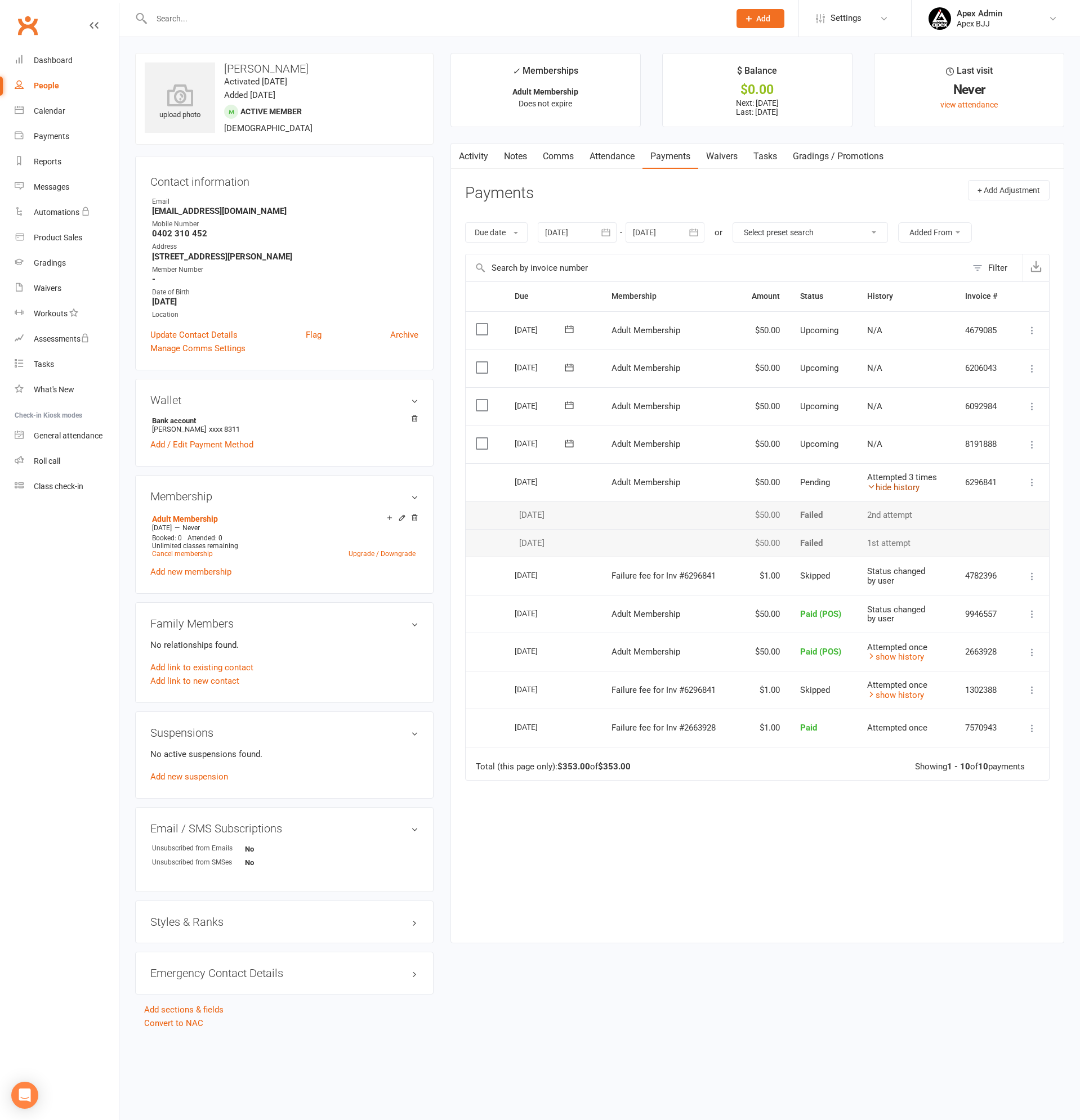
click at [899, 485] on link "hide history" at bounding box center [893, 488] width 52 height 10
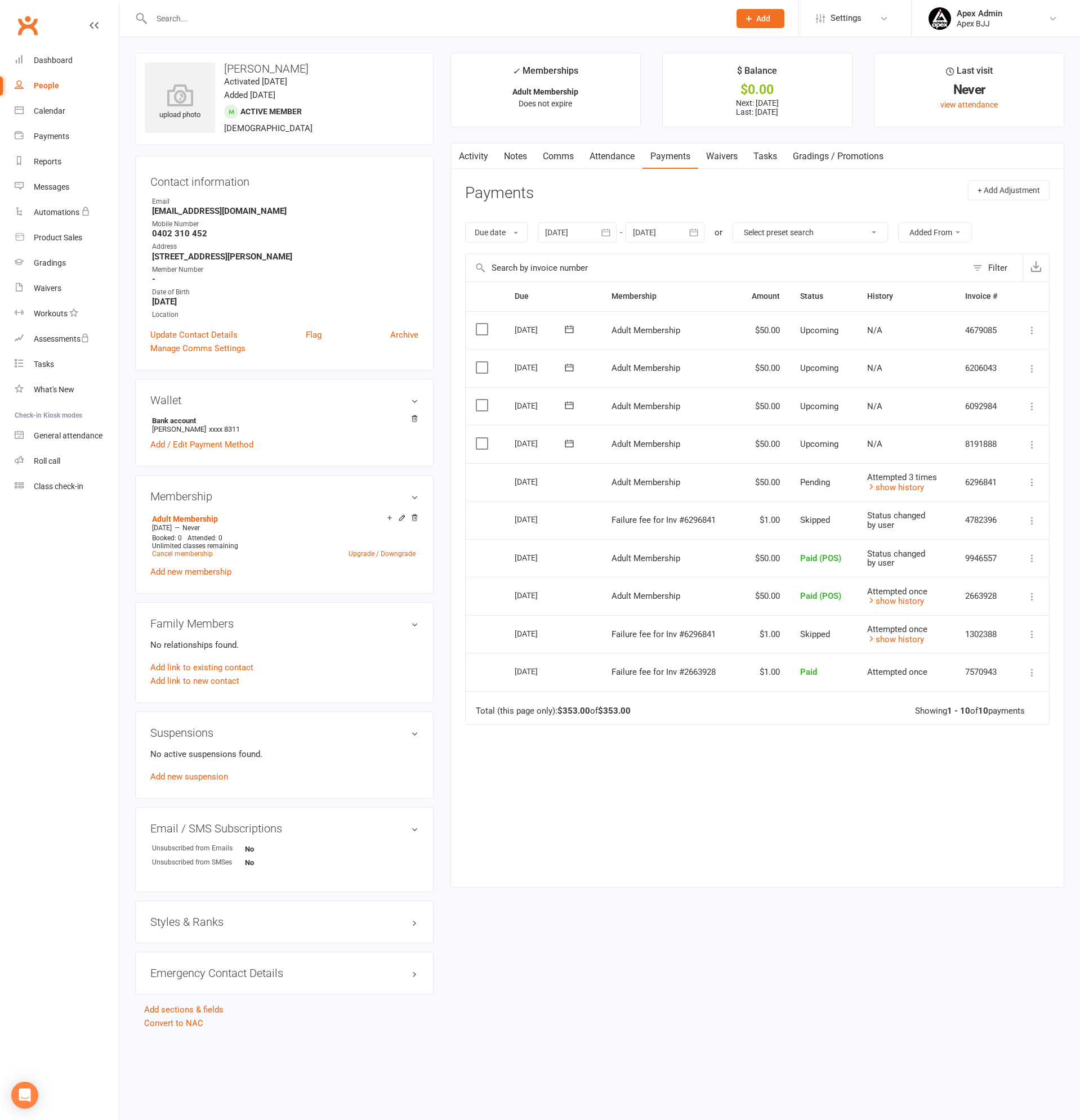
click at [232, 22] on input "text" at bounding box center [435, 18] width 574 height 16
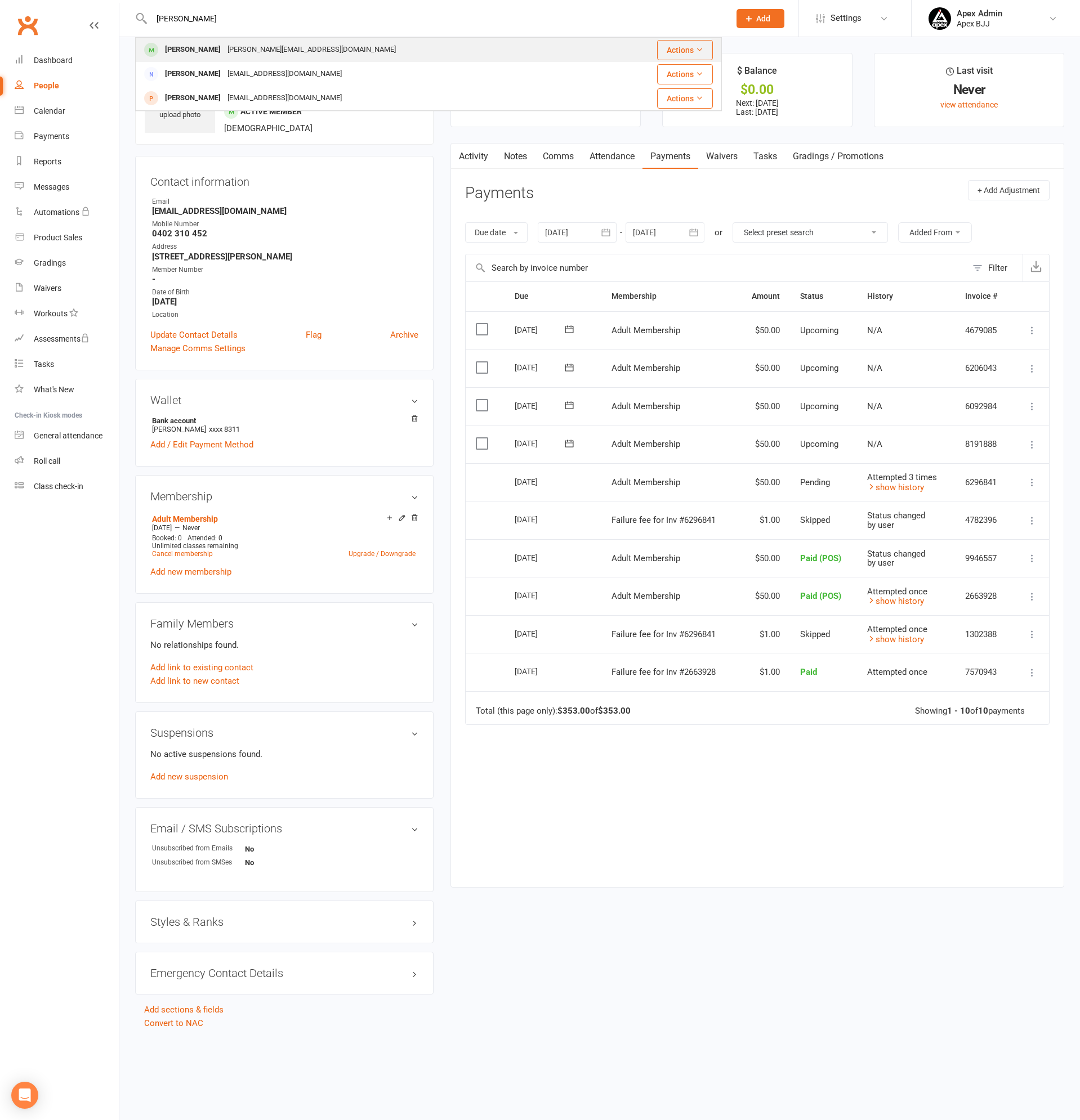
type input "[PERSON_NAME]"
click at [224, 46] on div "[PERSON_NAME][EMAIL_ADDRESS][DOMAIN_NAME]" at bounding box center [312, 50] width 175 height 16
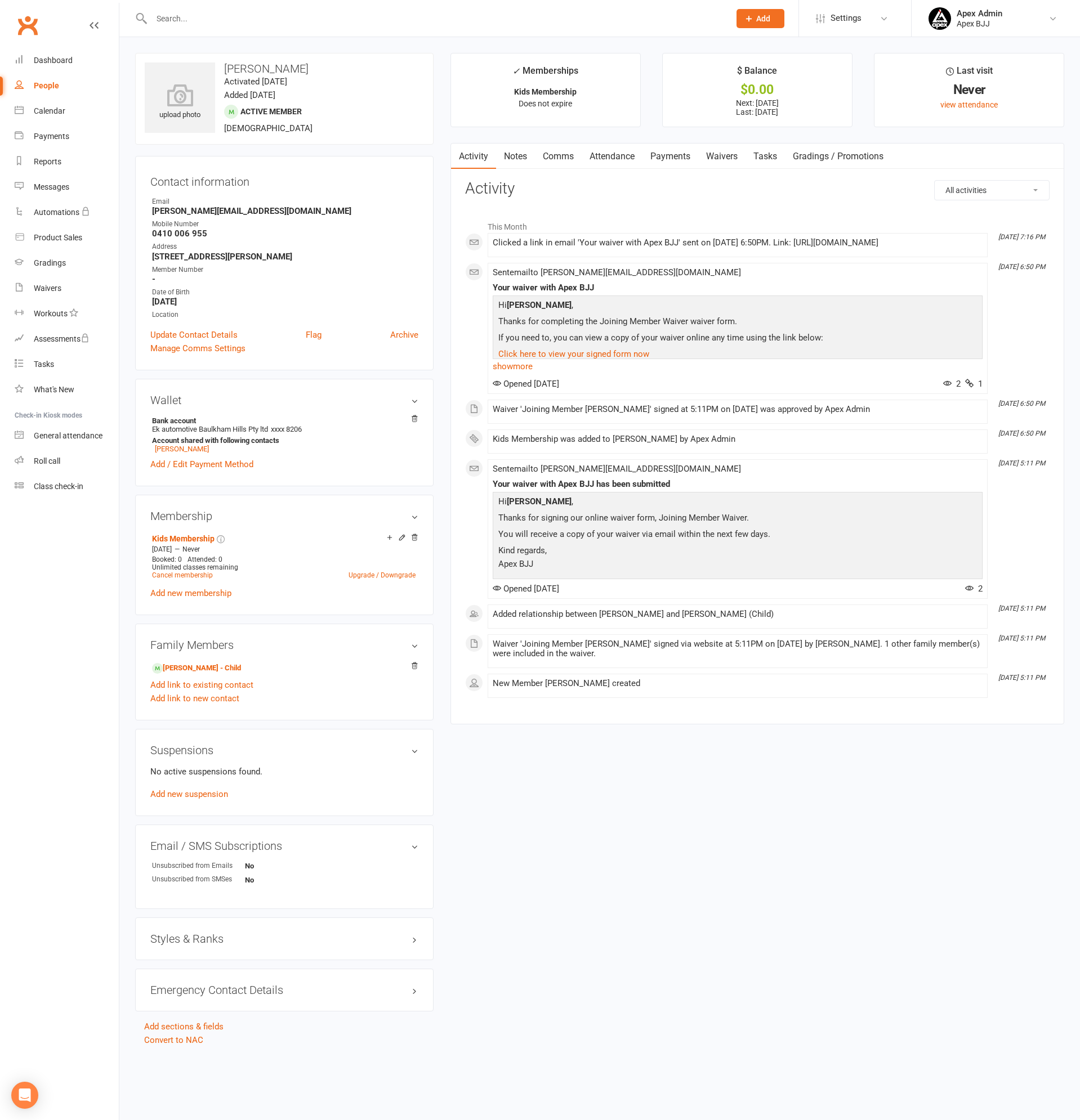
click at [675, 155] on link "Payments" at bounding box center [670, 157] width 55 height 26
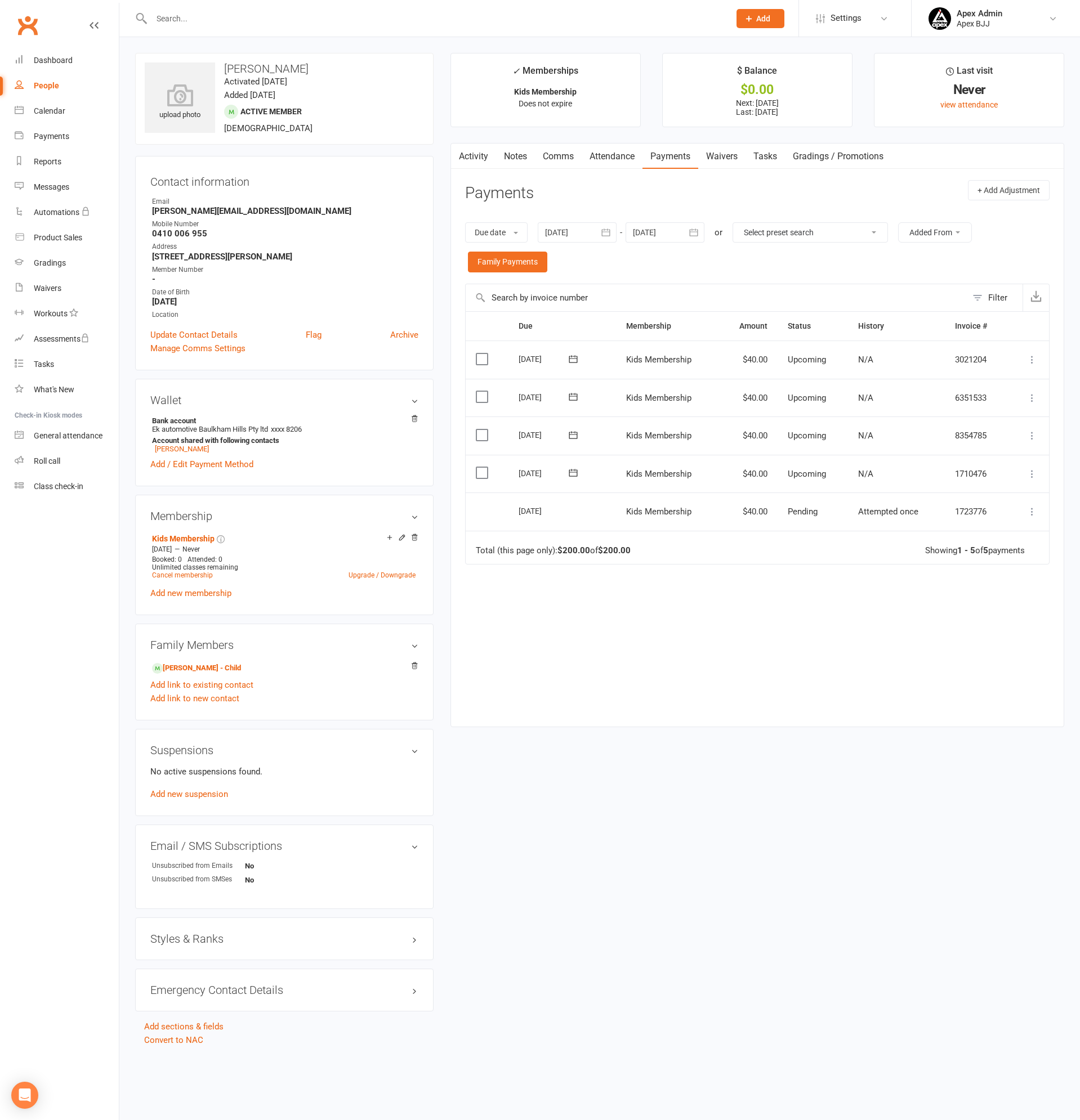
click at [42, 82] on div "People" at bounding box center [46, 85] width 25 height 9
select select "100"
